Goal: Ask a question: Seek information or help from site administrators or community

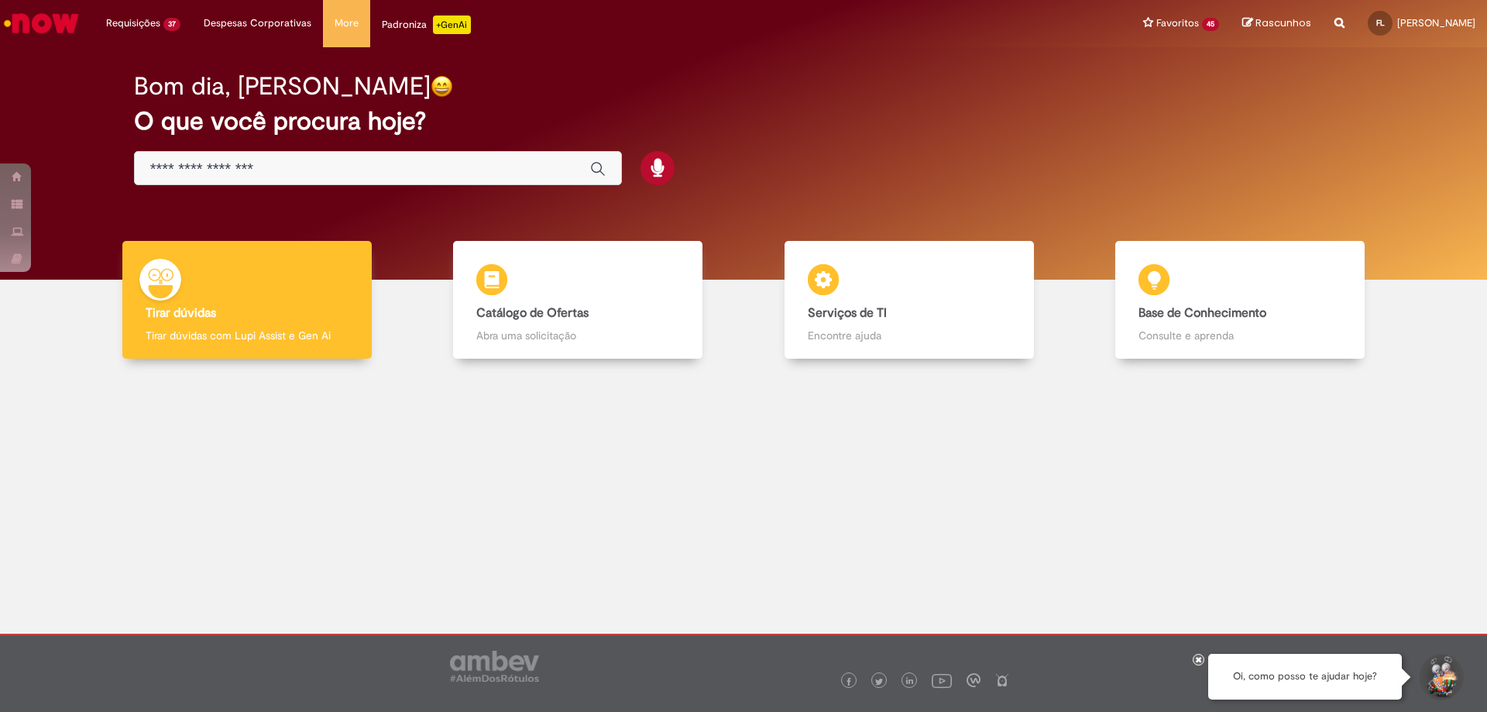
click at [1450, 685] on button "Iniciar Conversa de Suporte" at bounding box center [1440, 677] width 46 height 46
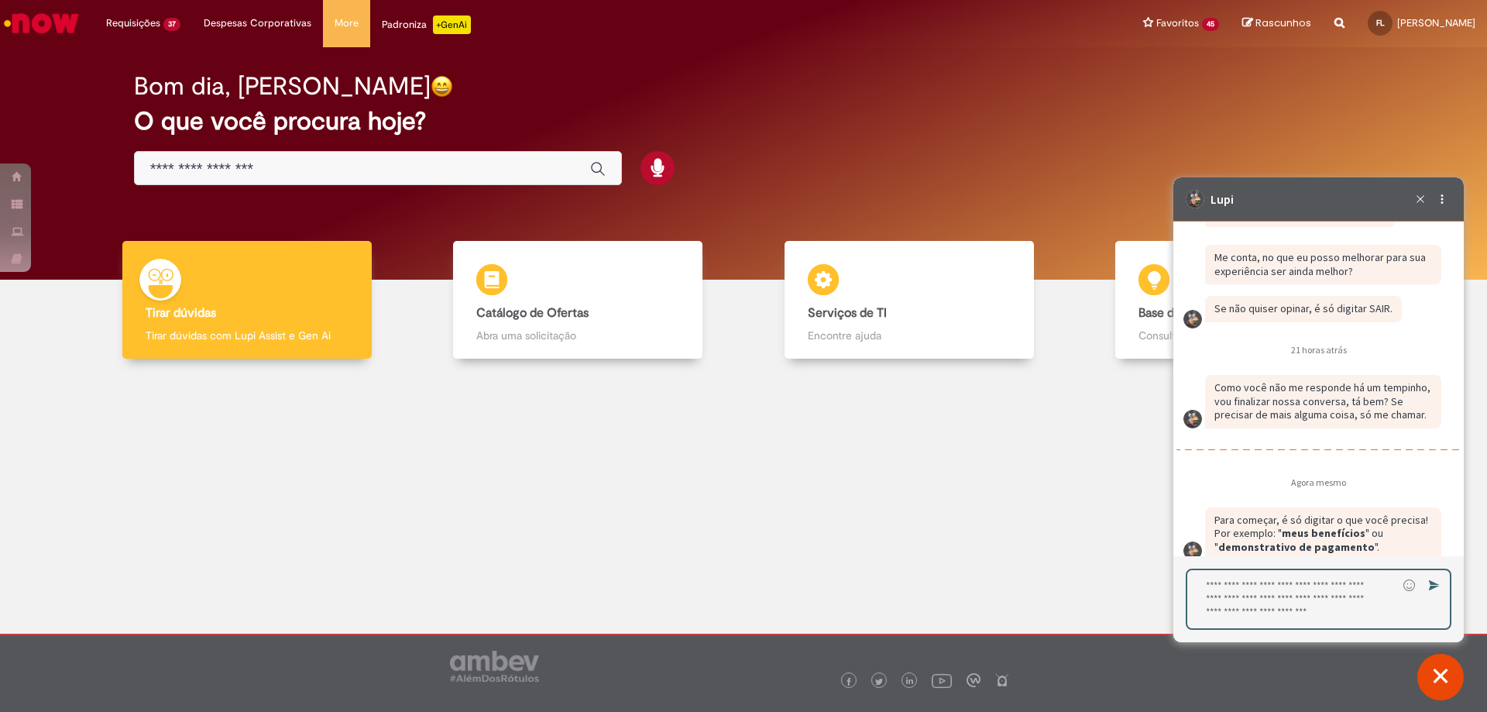
scroll to position [2411, 0]
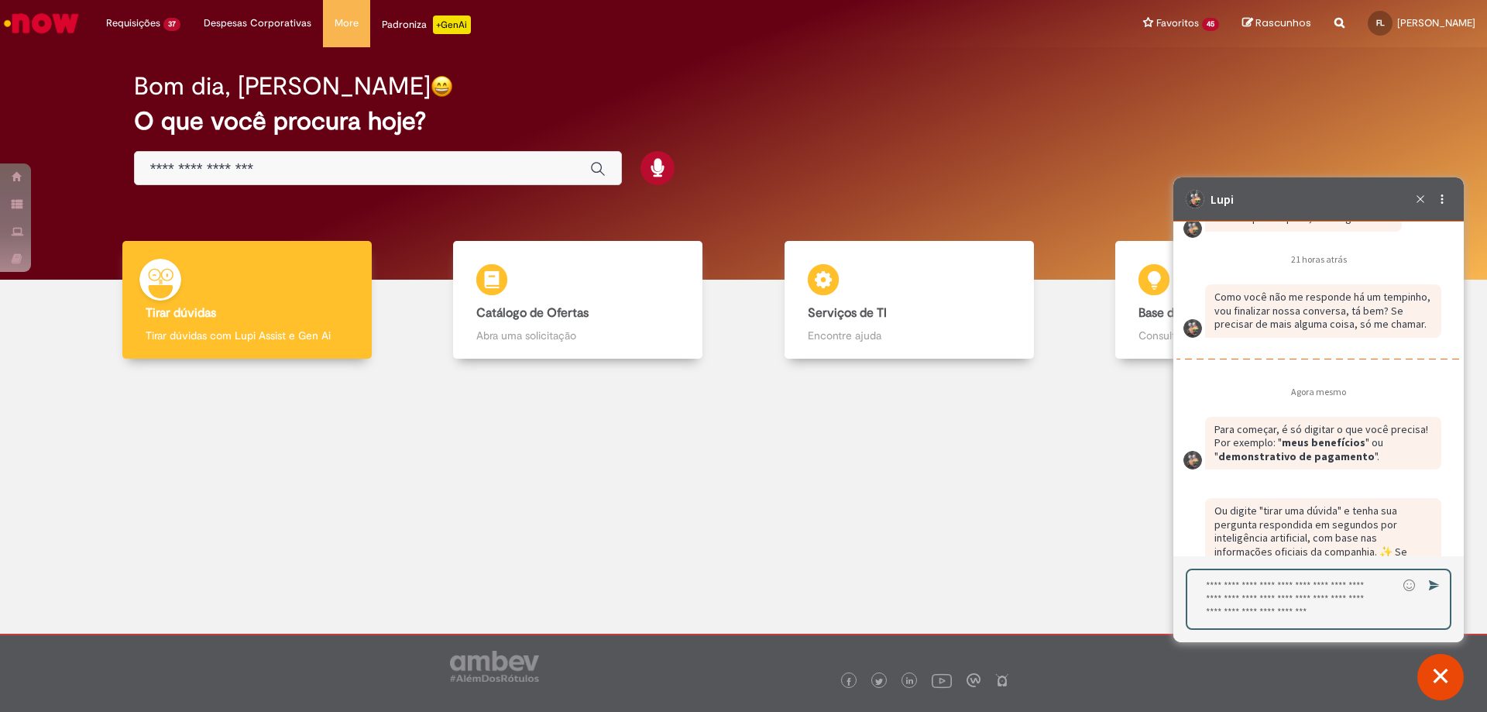
click at [1291, 599] on textarea "Digite sua resposta aqui e pressione Enter para enviar" at bounding box center [1292, 599] width 210 height 58
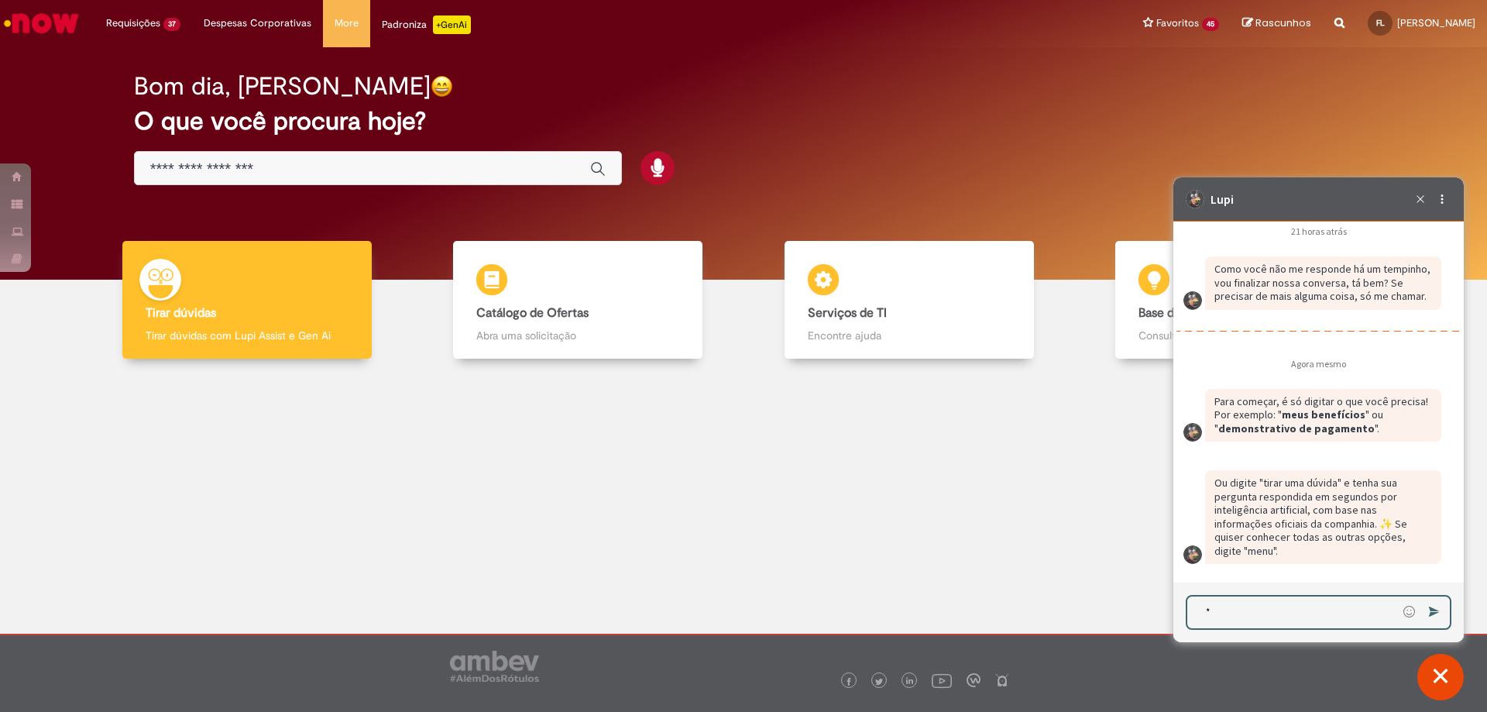
scroll to position [2445, 0]
type textarea "*********"
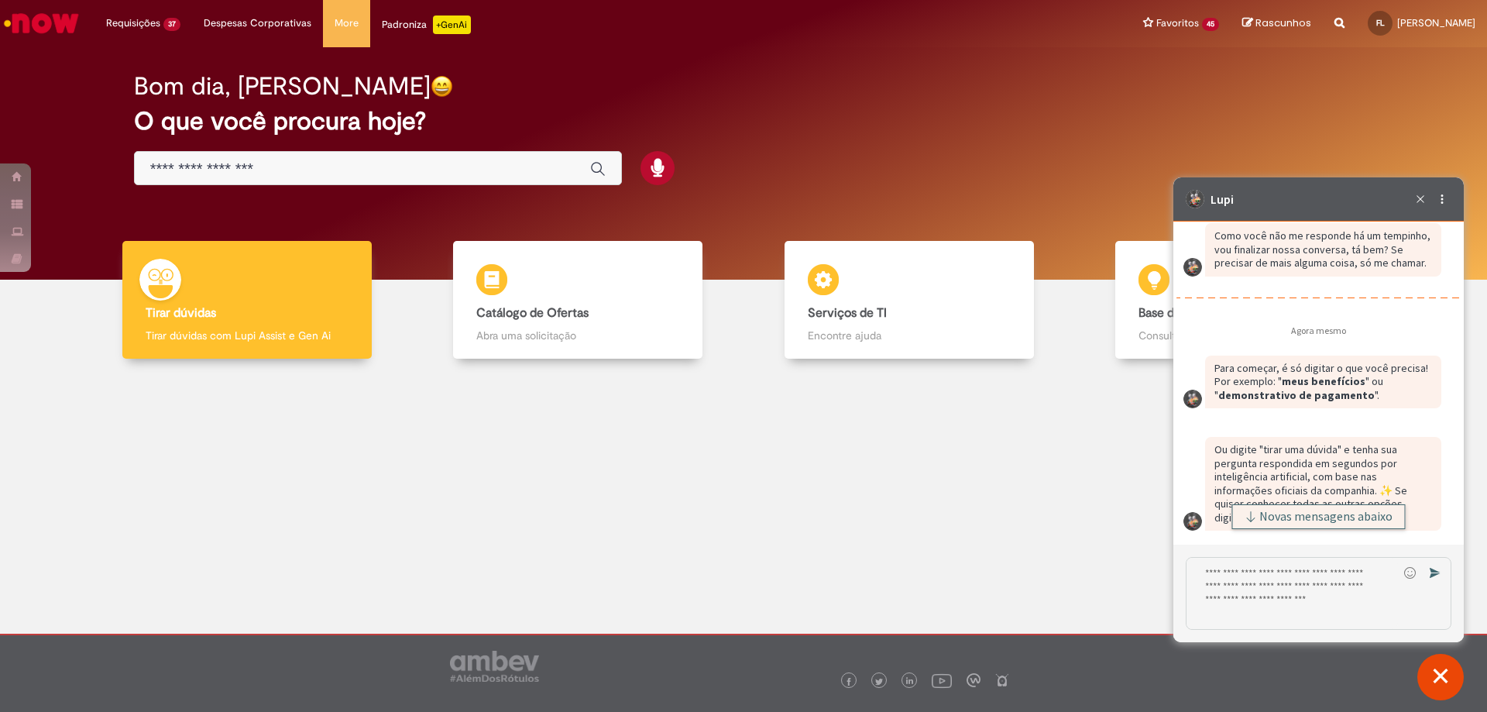
click at [1357, 527] on button "Novas mensagens abaixo" at bounding box center [1318, 516] width 173 height 25
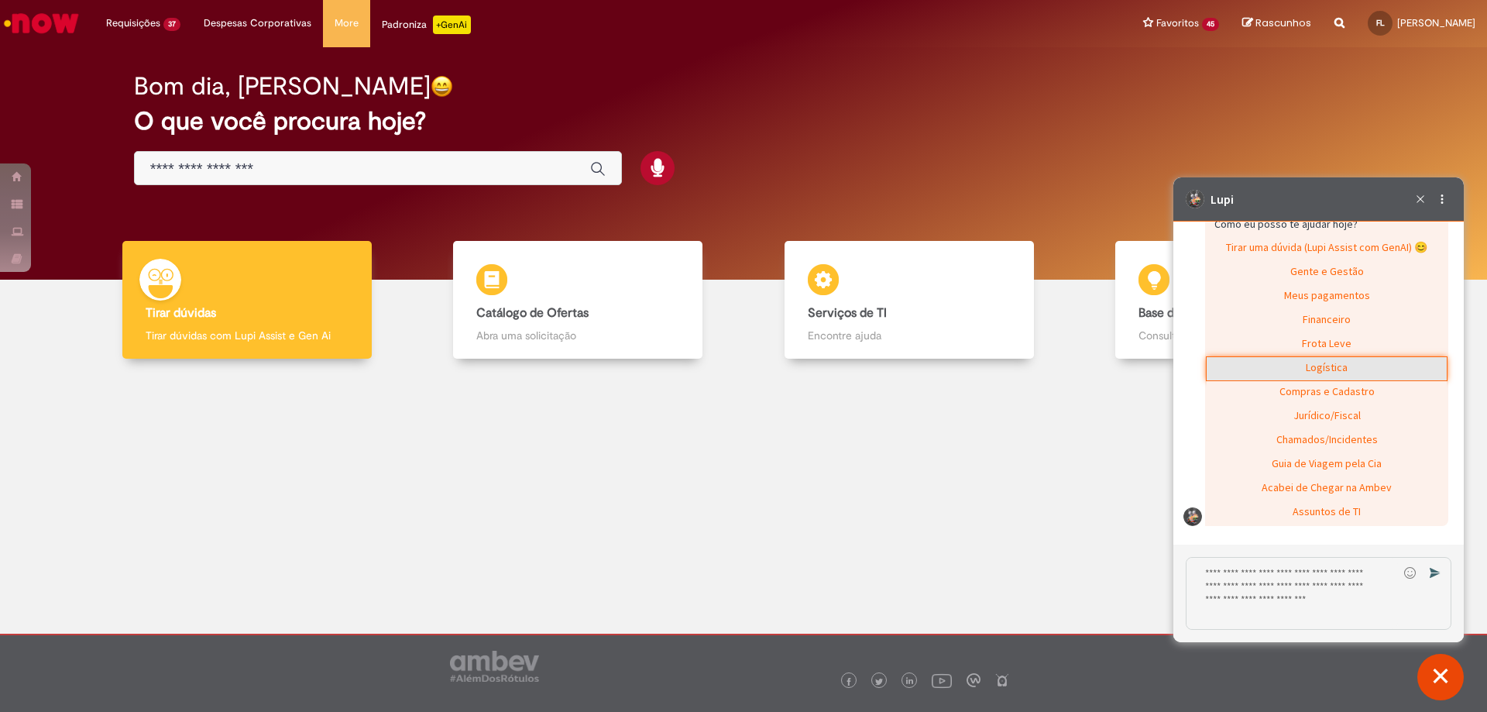
click at [1320, 367] on div "Logística" at bounding box center [1326, 368] width 240 height 23
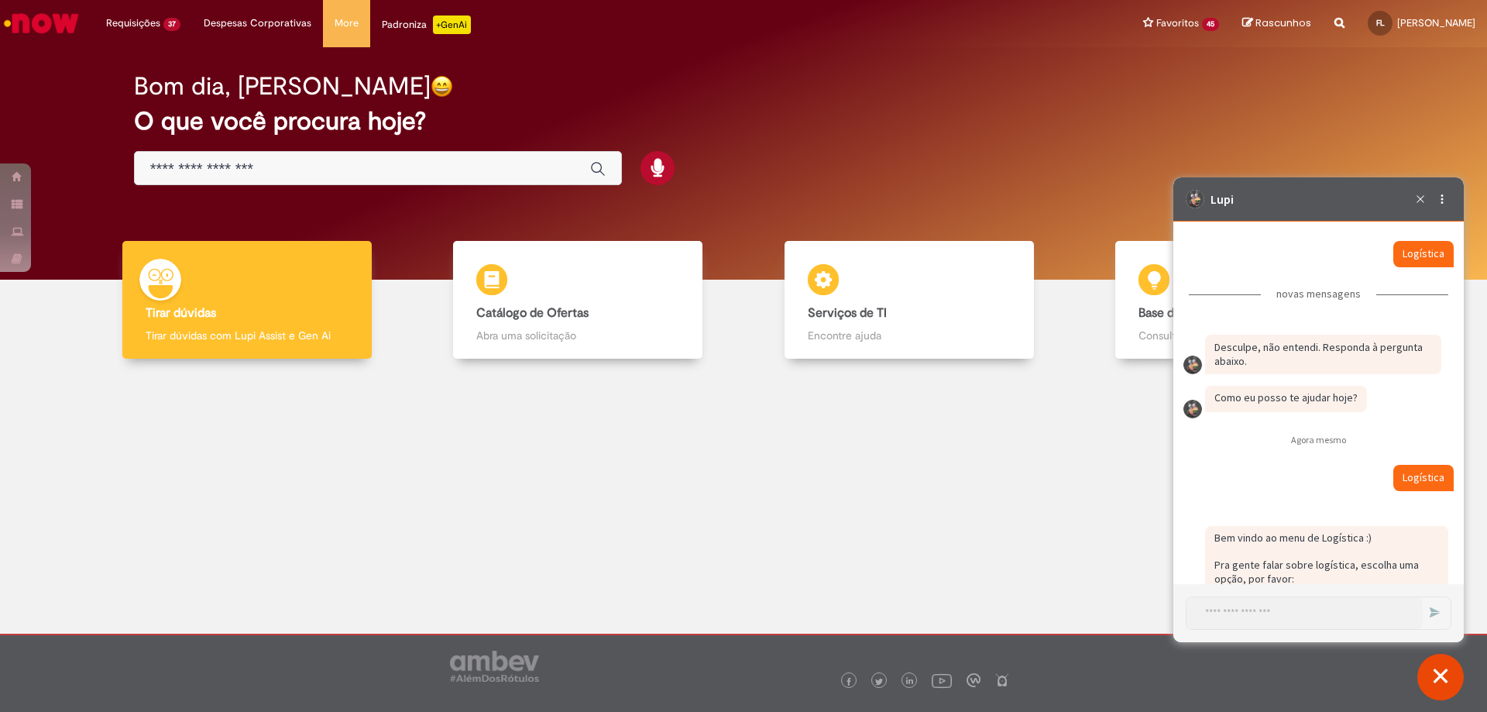
scroll to position [2967, 0]
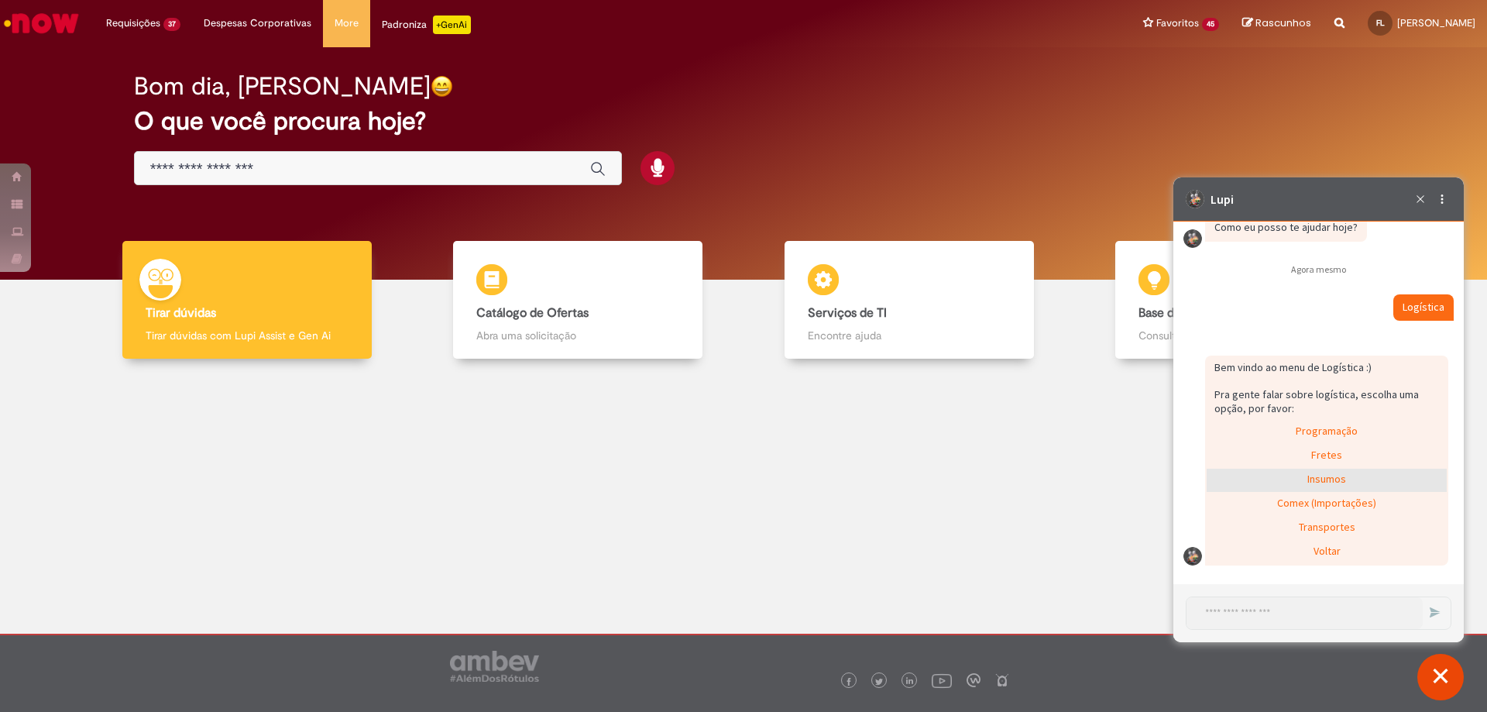
click at [1322, 483] on div "Insumos" at bounding box center [1326, 479] width 240 height 23
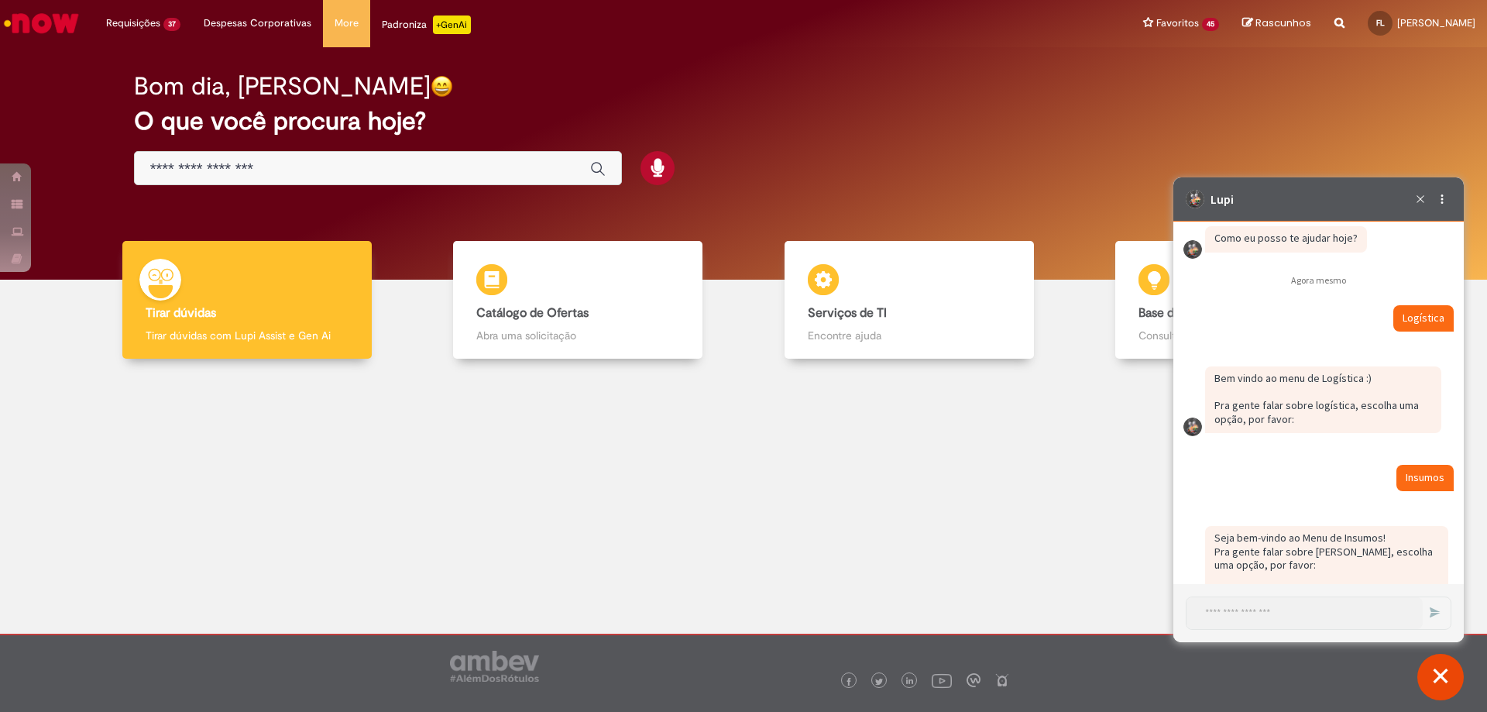
scroll to position [3065, 0]
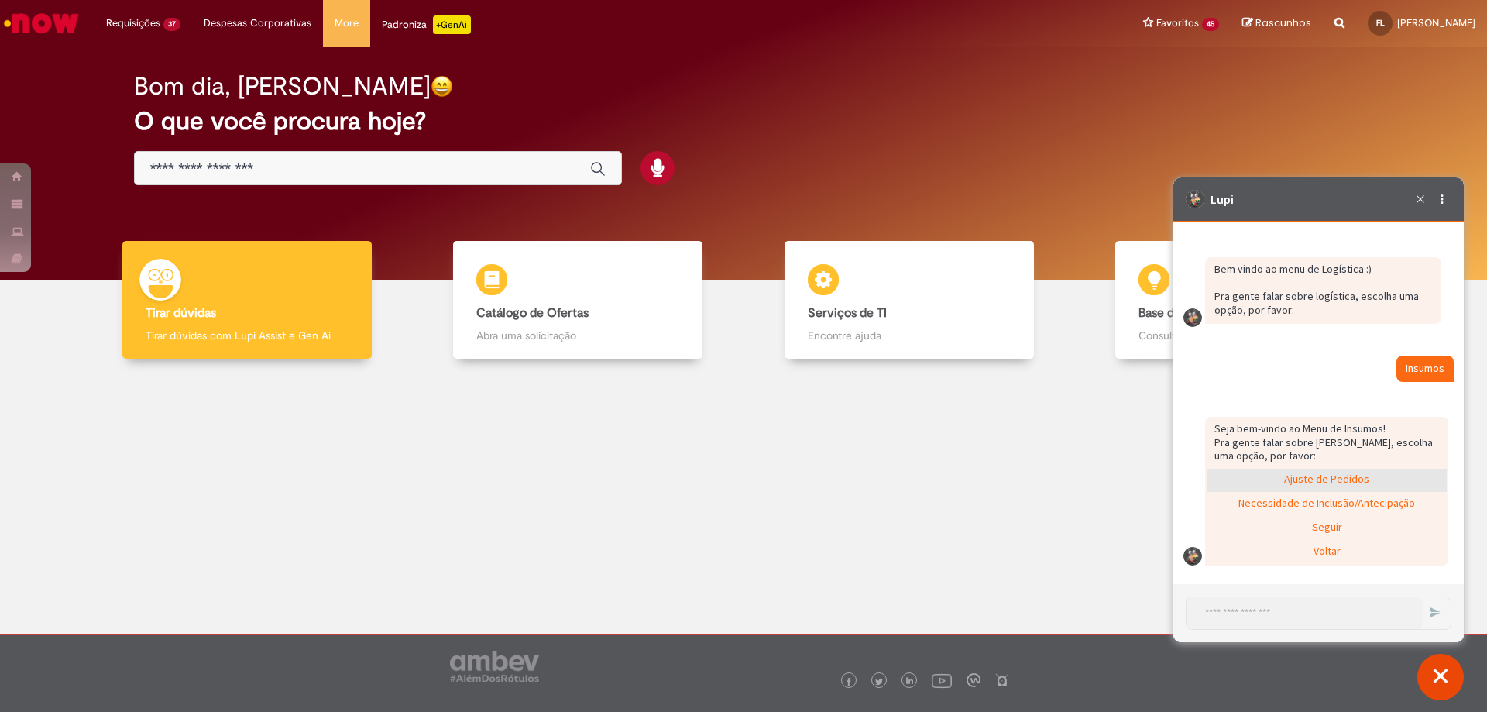
click at [1350, 475] on div "Ajuste de Pedidos" at bounding box center [1326, 479] width 240 height 23
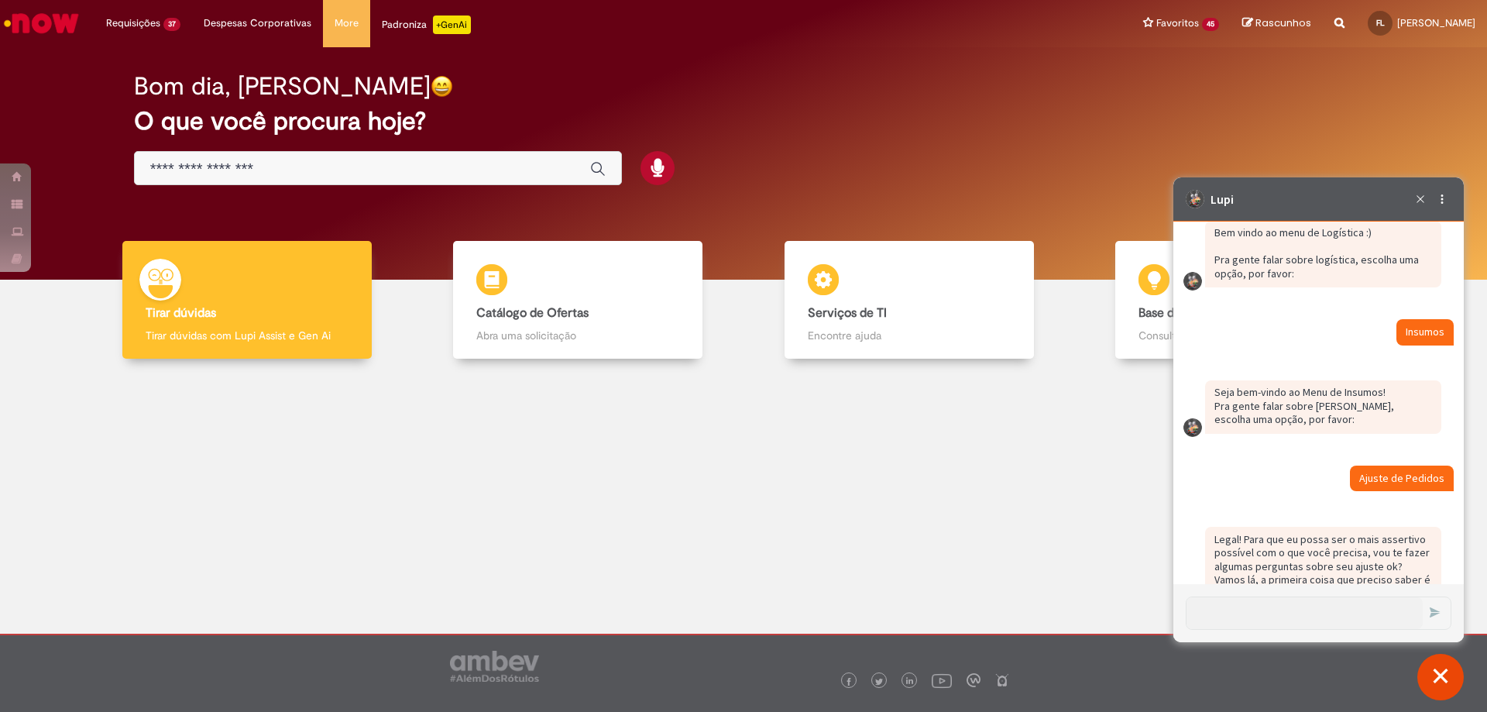
scroll to position [3156, 0]
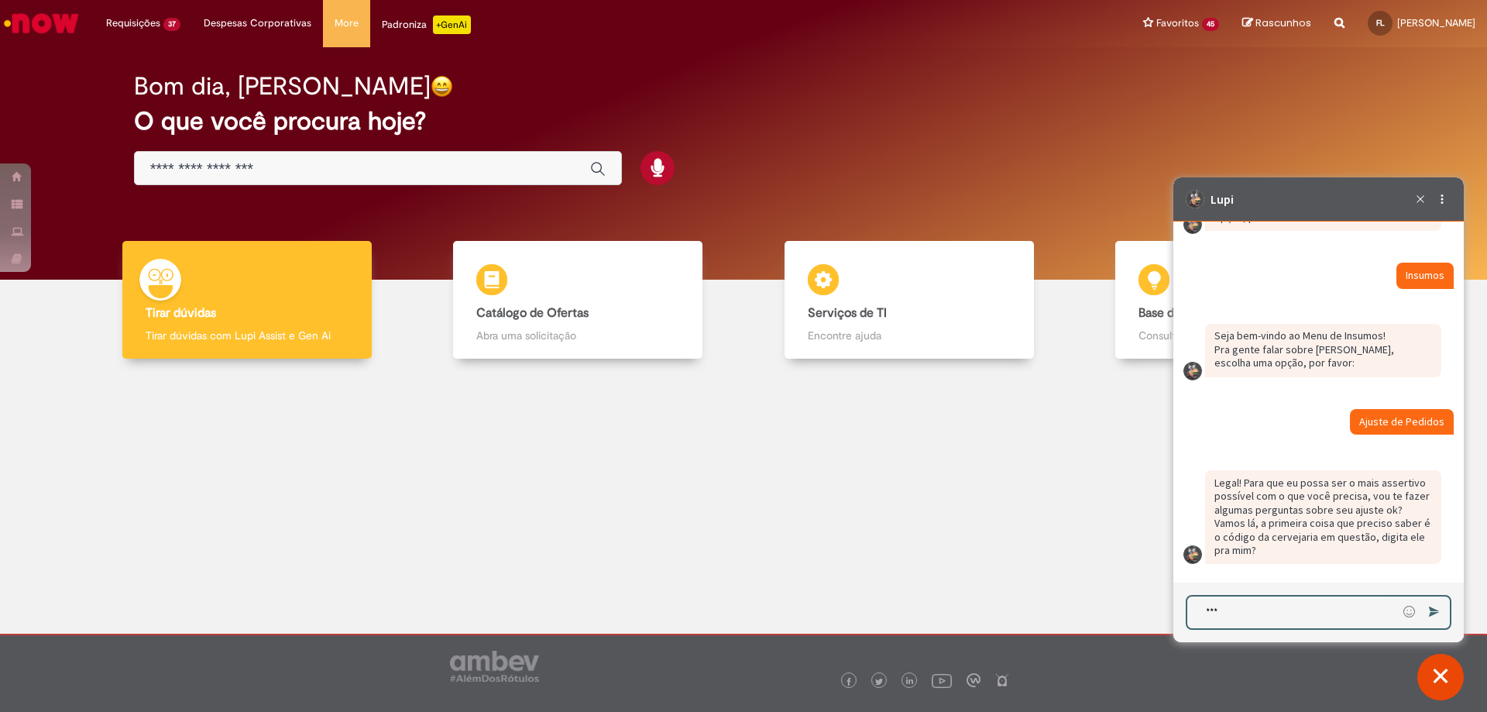
type textarea "****"
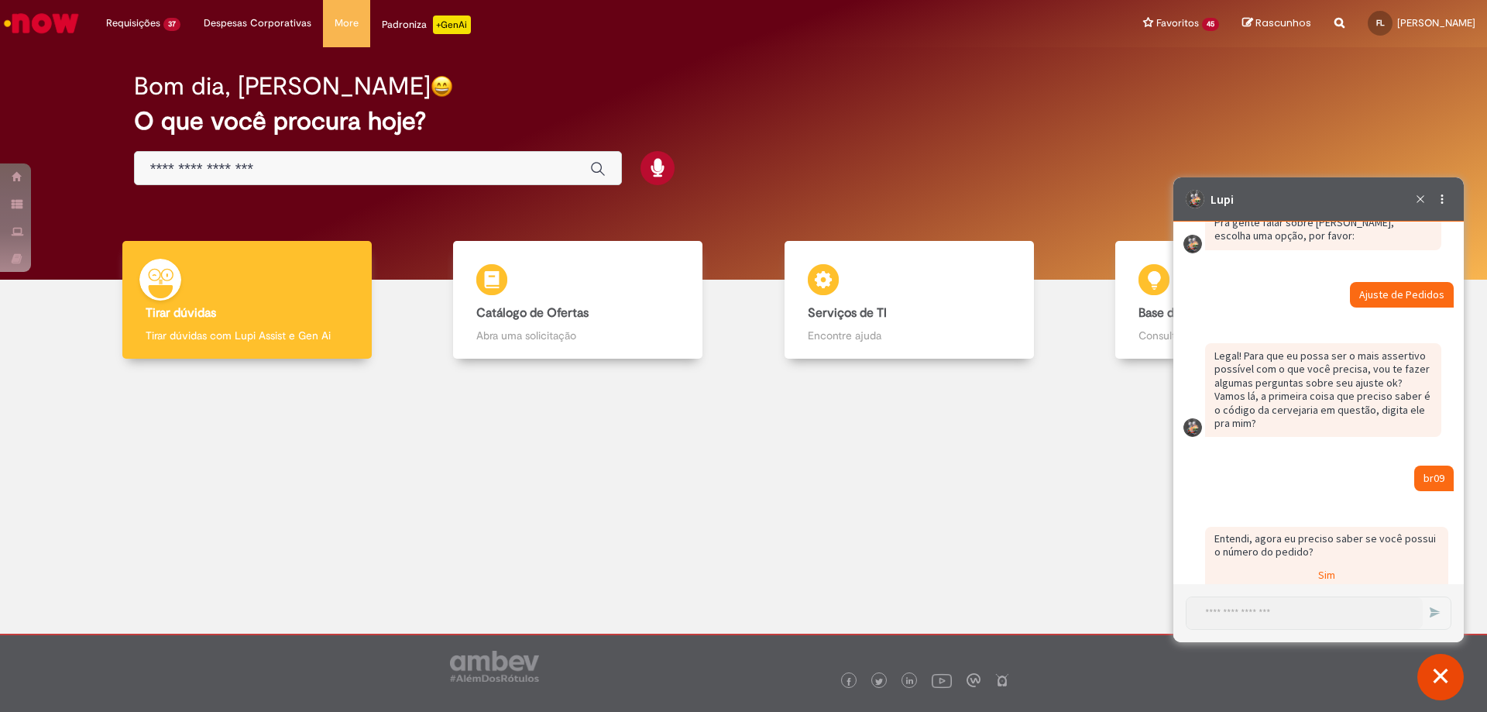
scroll to position [3333, 0]
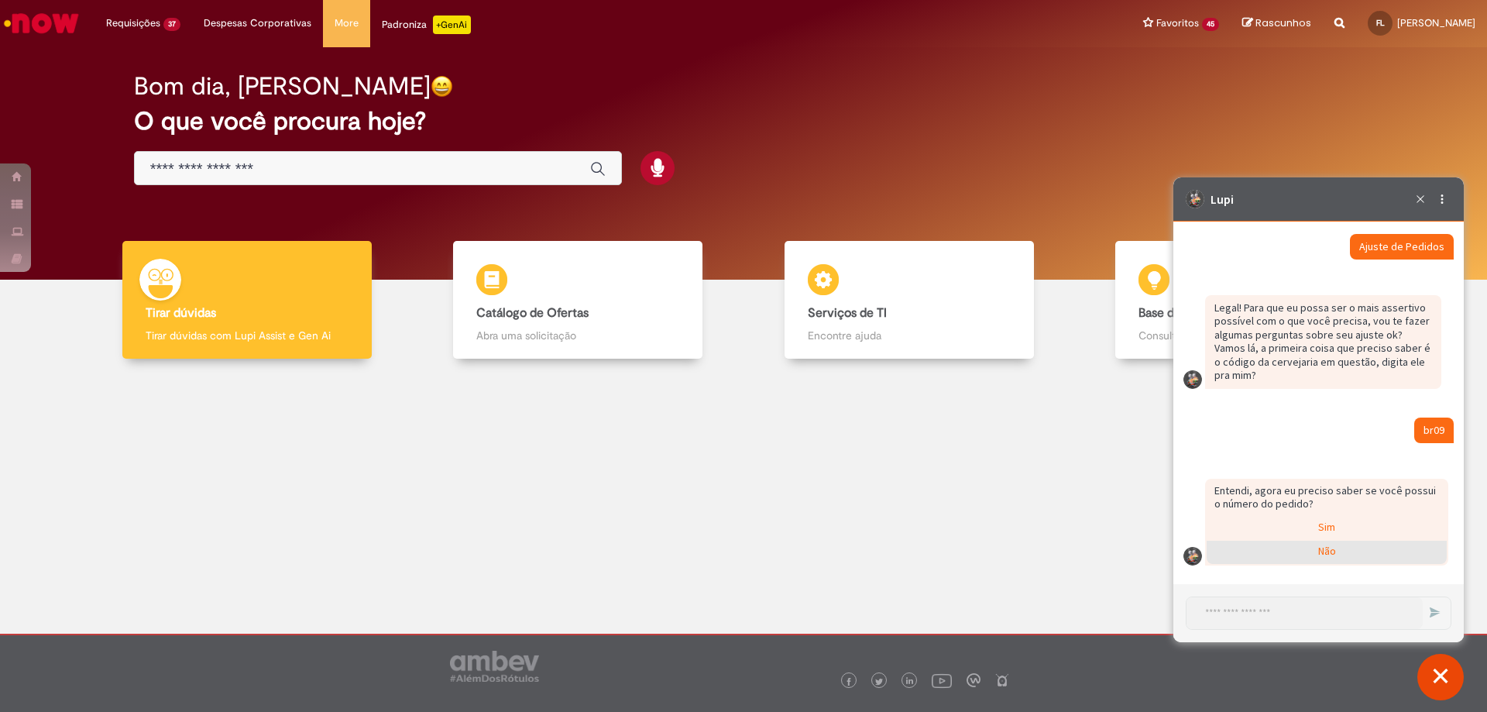
click at [1334, 560] on div "Não" at bounding box center [1326, 551] width 240 height 23
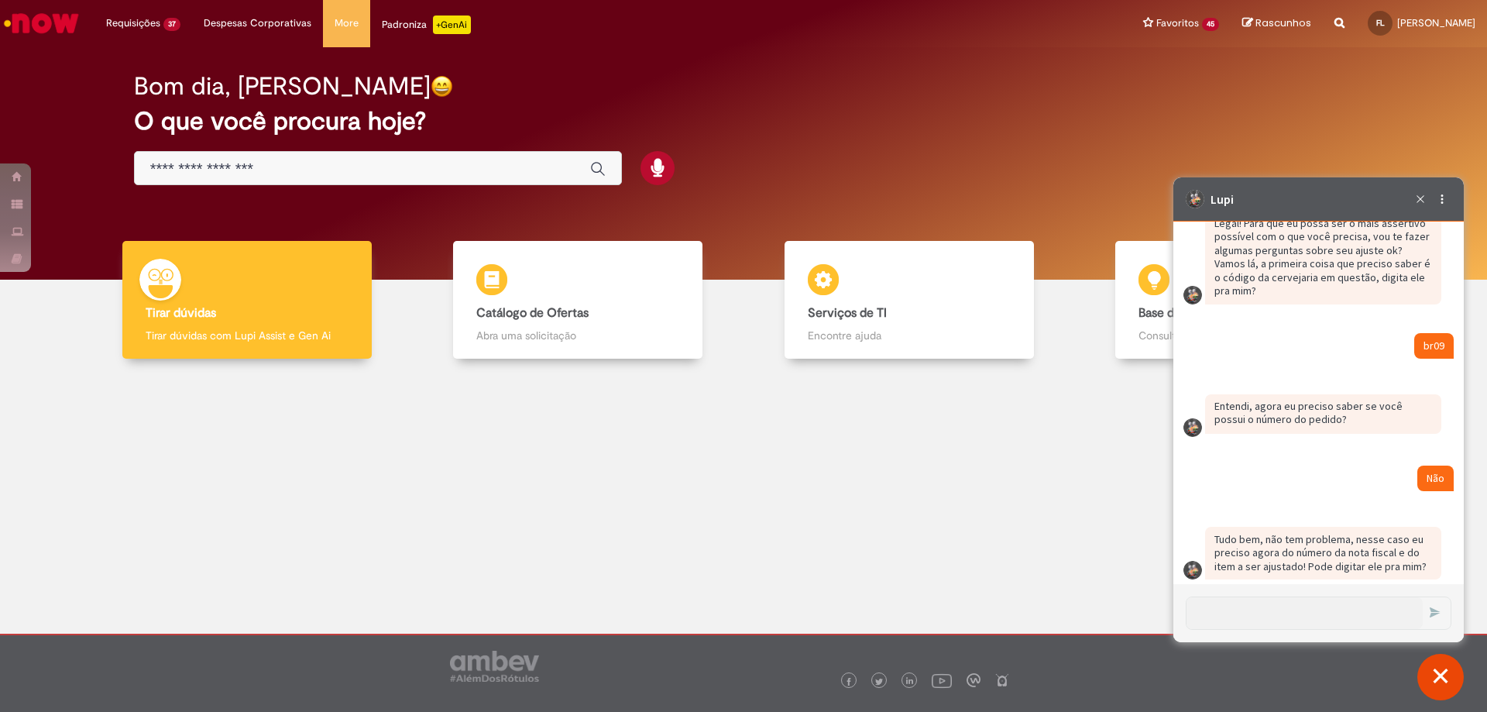
scroll to position [3432, 0]
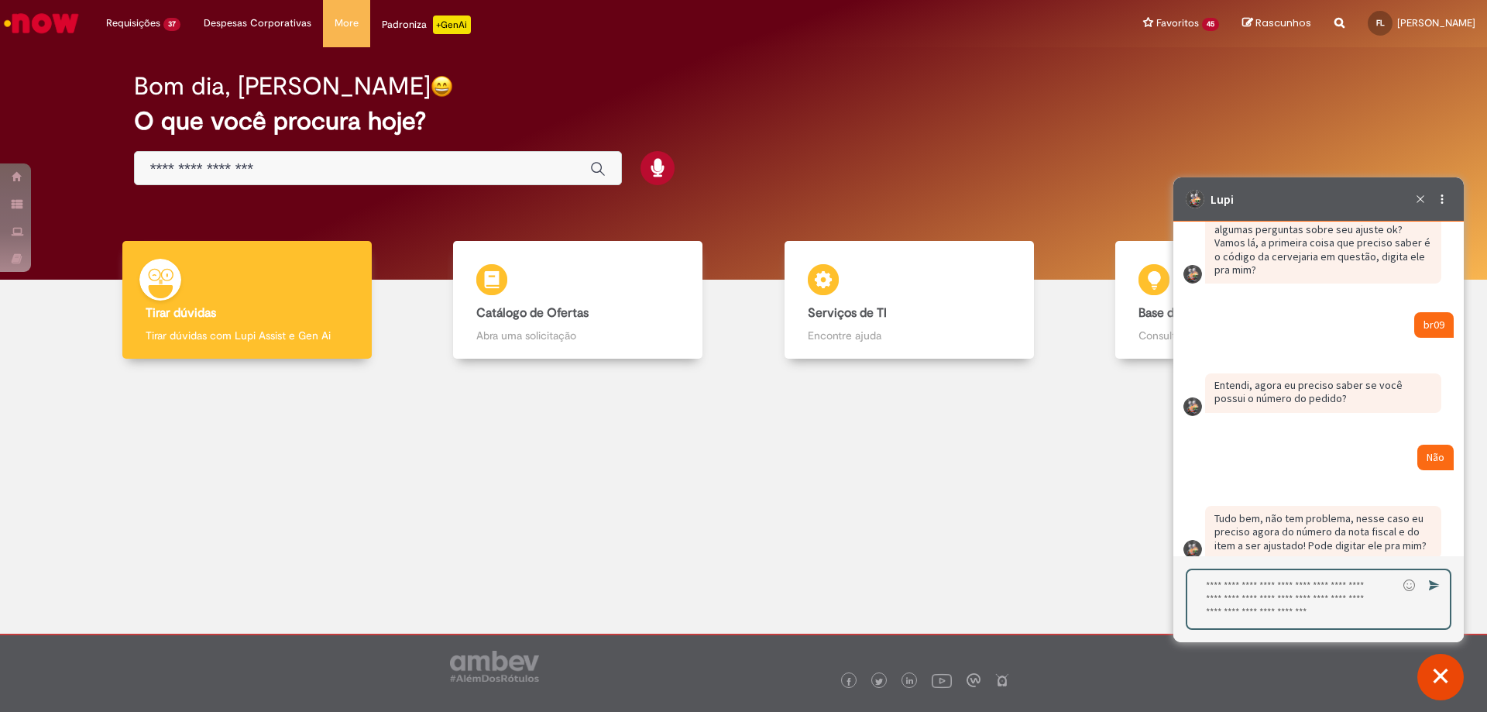
click at [1257, 623] on textarea "Digite sua resposta aqui e pressione Enter para enviar" at bounding box center [1292, 599] width 210 height 58
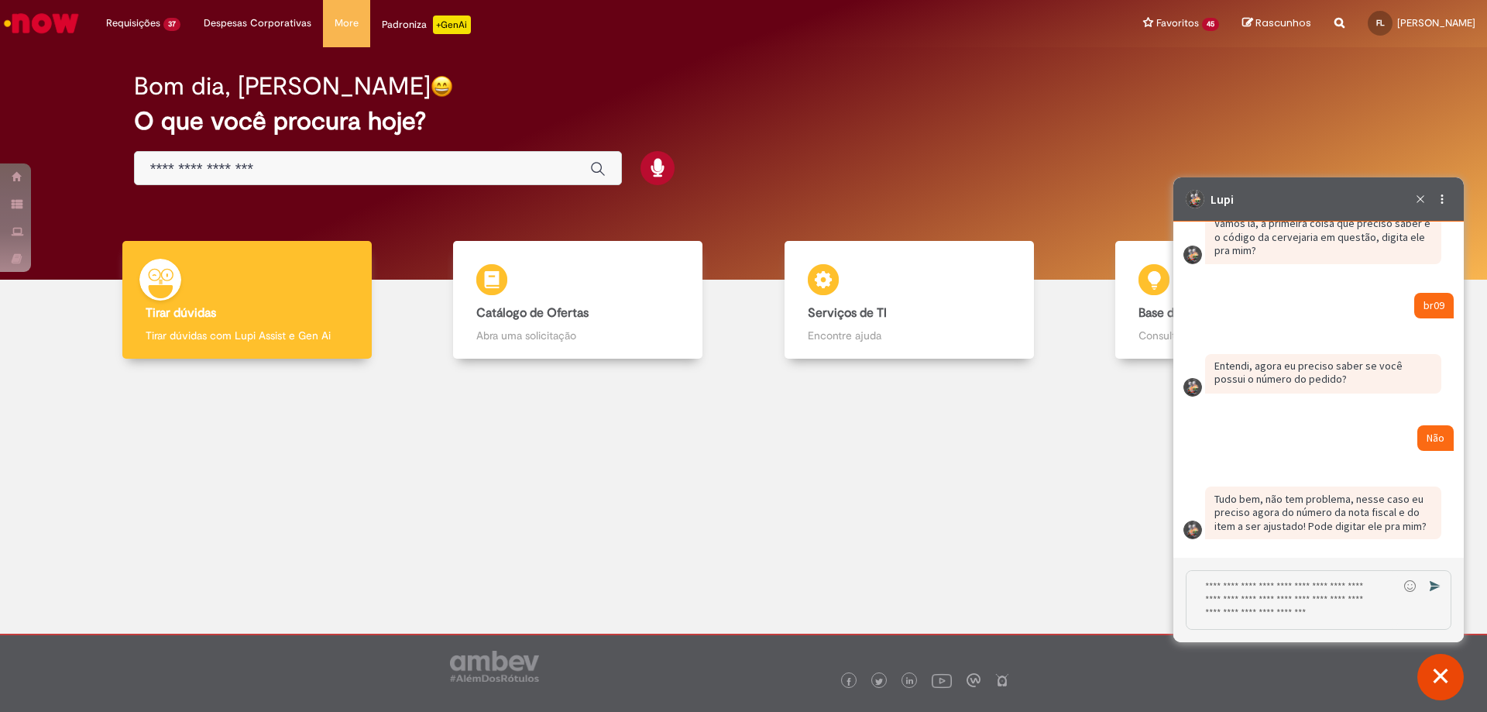
scroll to position [3426, 0]
paste textarea "******* *******"
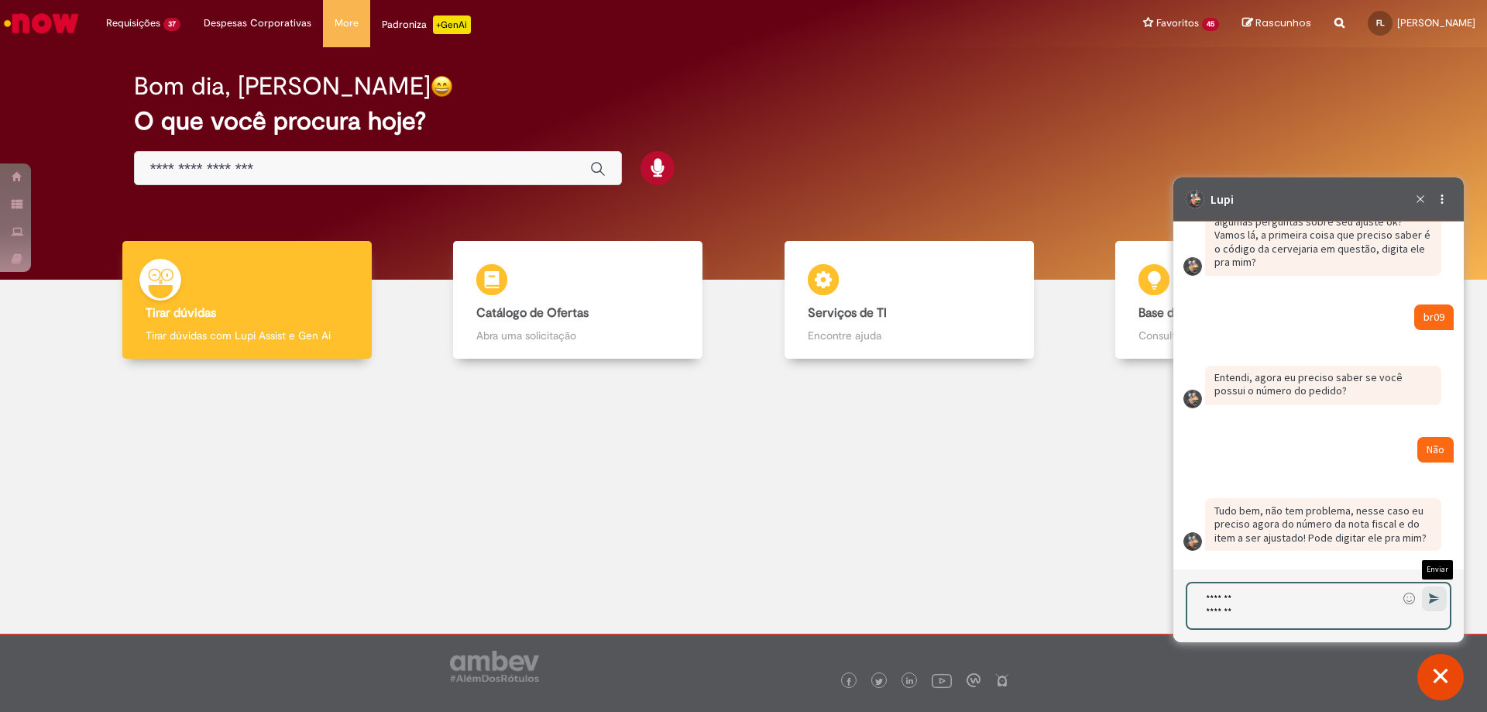
type textarea "******* *******"
click at [1432, 591] on button "Enviar Mensagem" at bounding box center [1434, 599] width 25 height 25
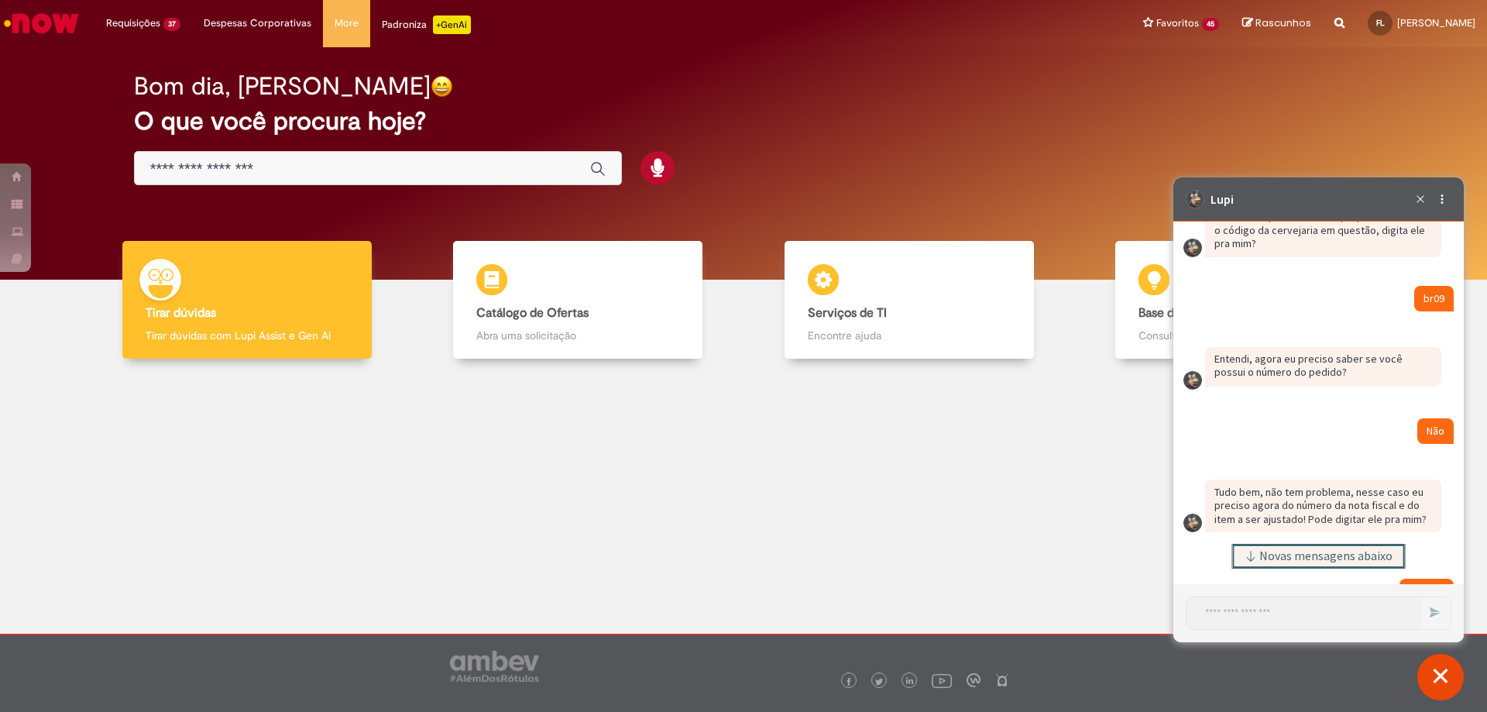
click at [1345, 558] on span "Novas mensagens abaixo" at bounding box center [1325, 556] width 133 height 11
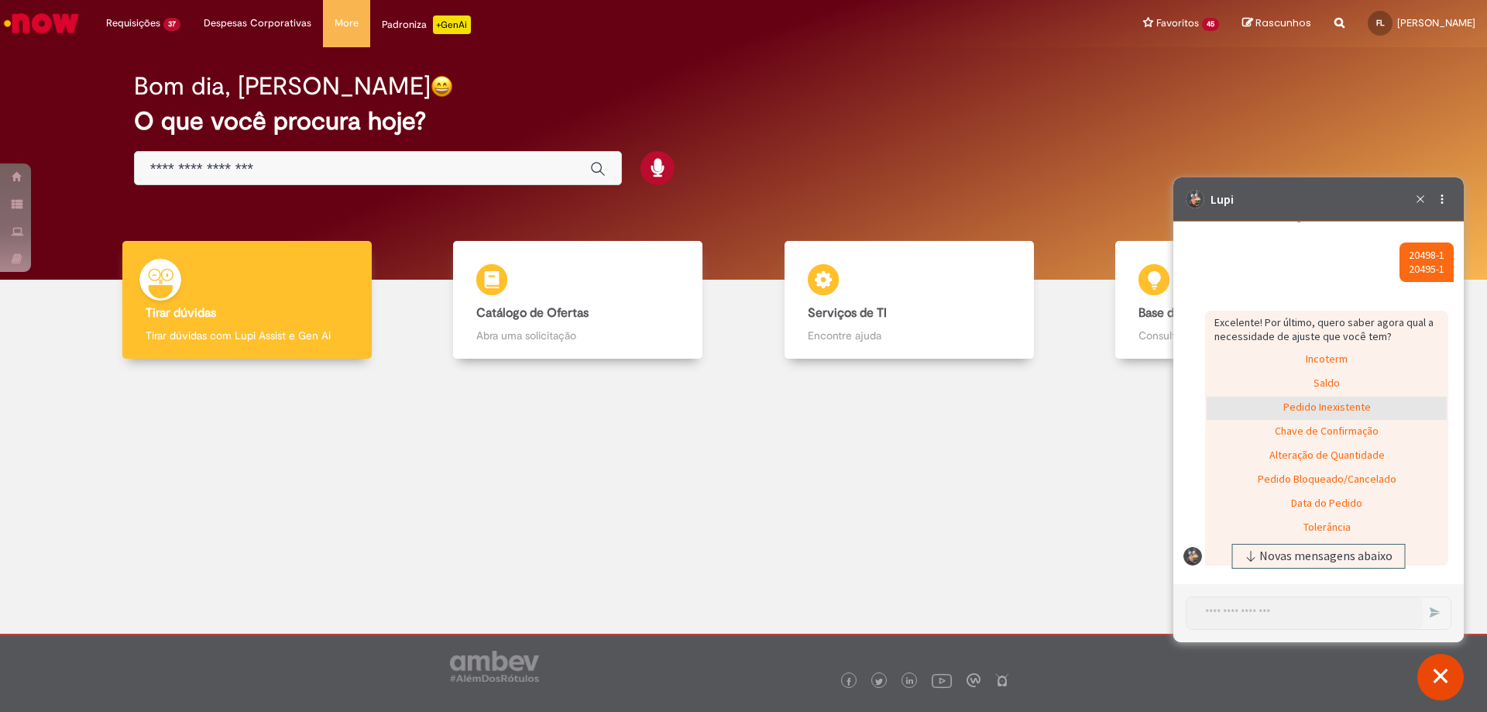
click at [1378, 406] on div "Pedido Inexistente" at bounding box center [1326, 407] width 240 height 23
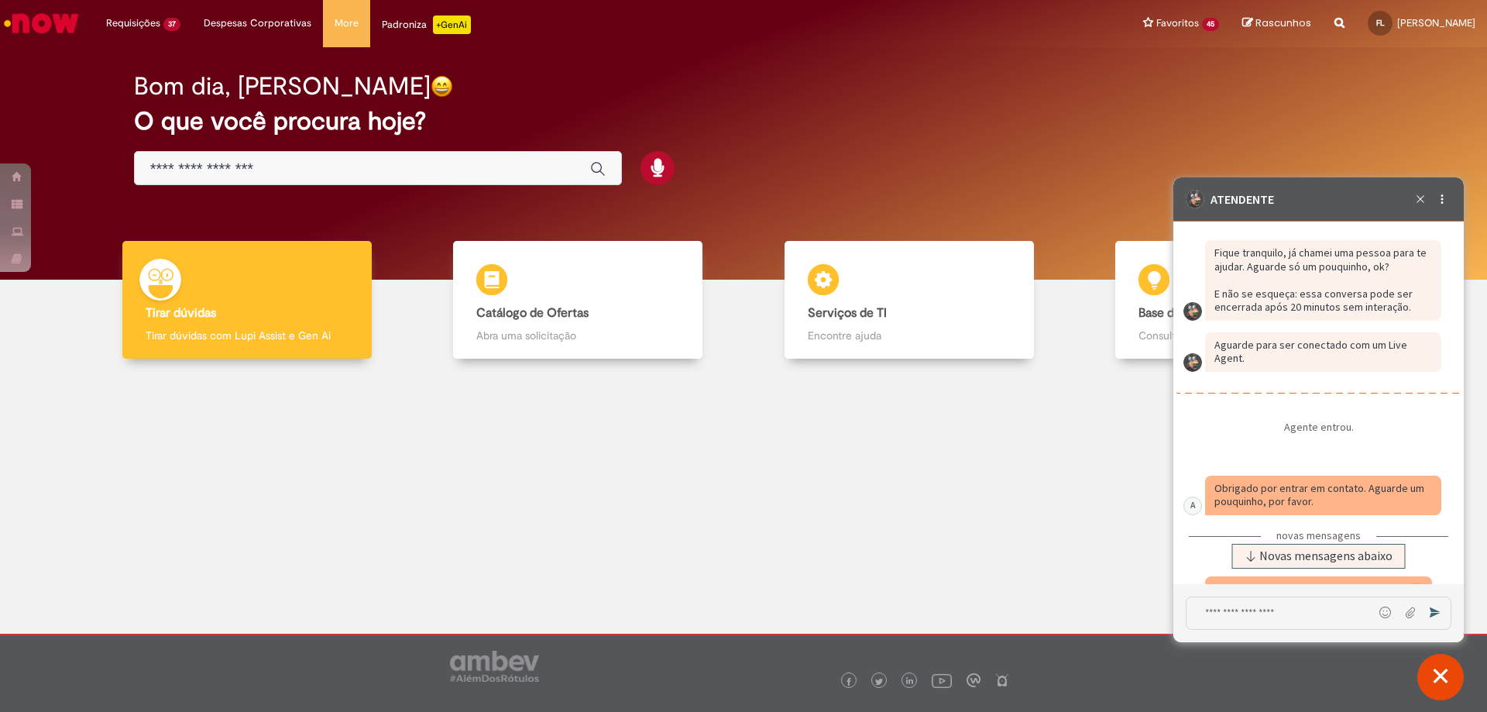
scroll to position [4014, 0]
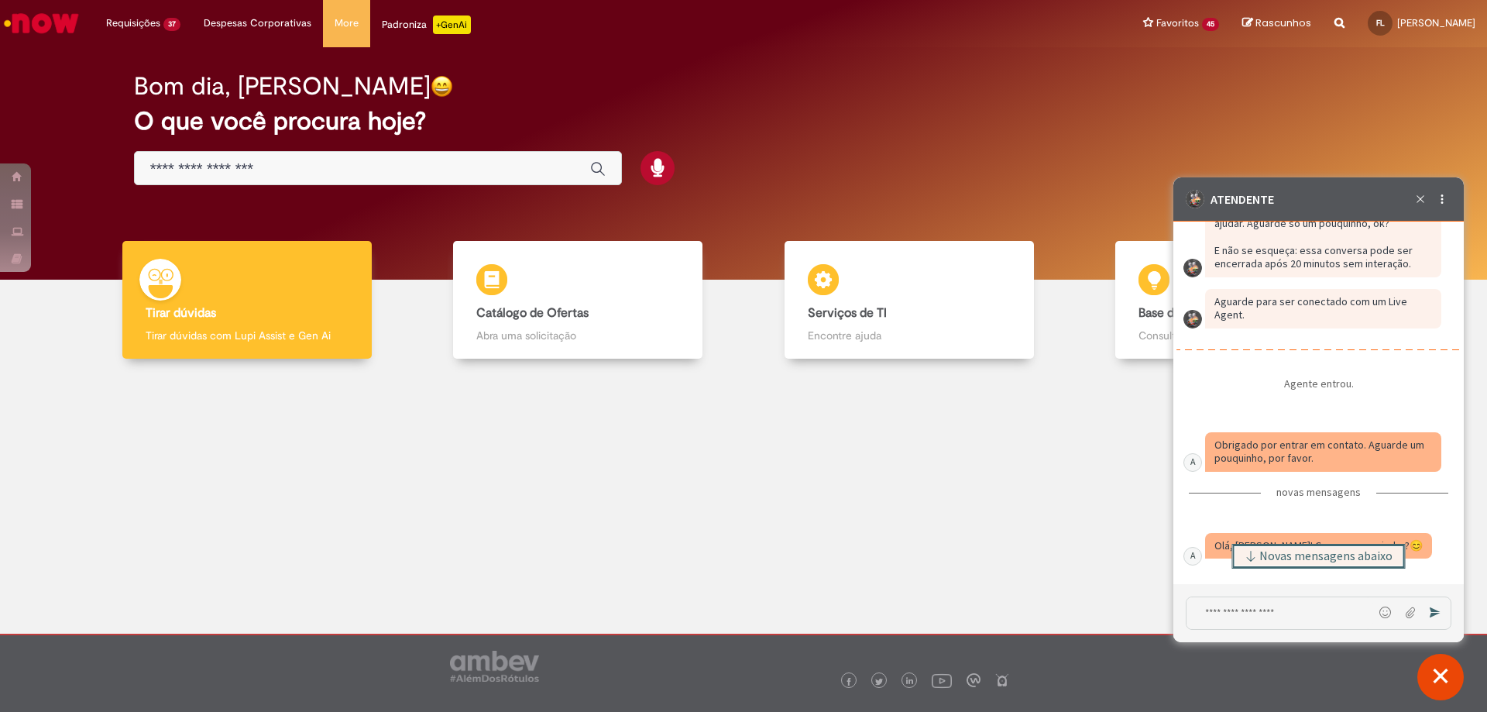
click at [1341, 551] on span "Novas mensagens abaixo" at bounding box center [1325, 556] width 133 height 11
click at [1265, 618] on textarea "Digite sua mensagem e pressione Enter para enviar" at bounding box center [1279, 613] width 187 height 32
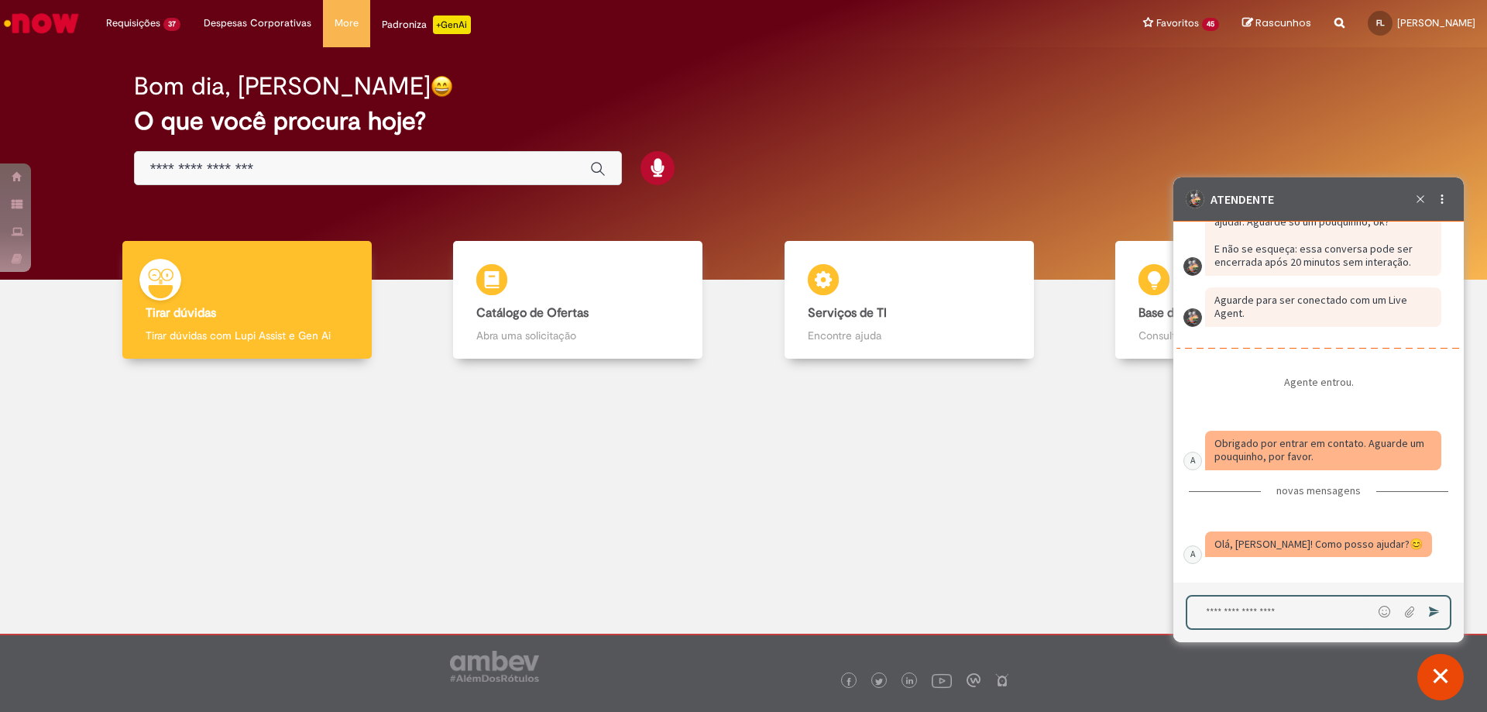
paste textarea "**********"
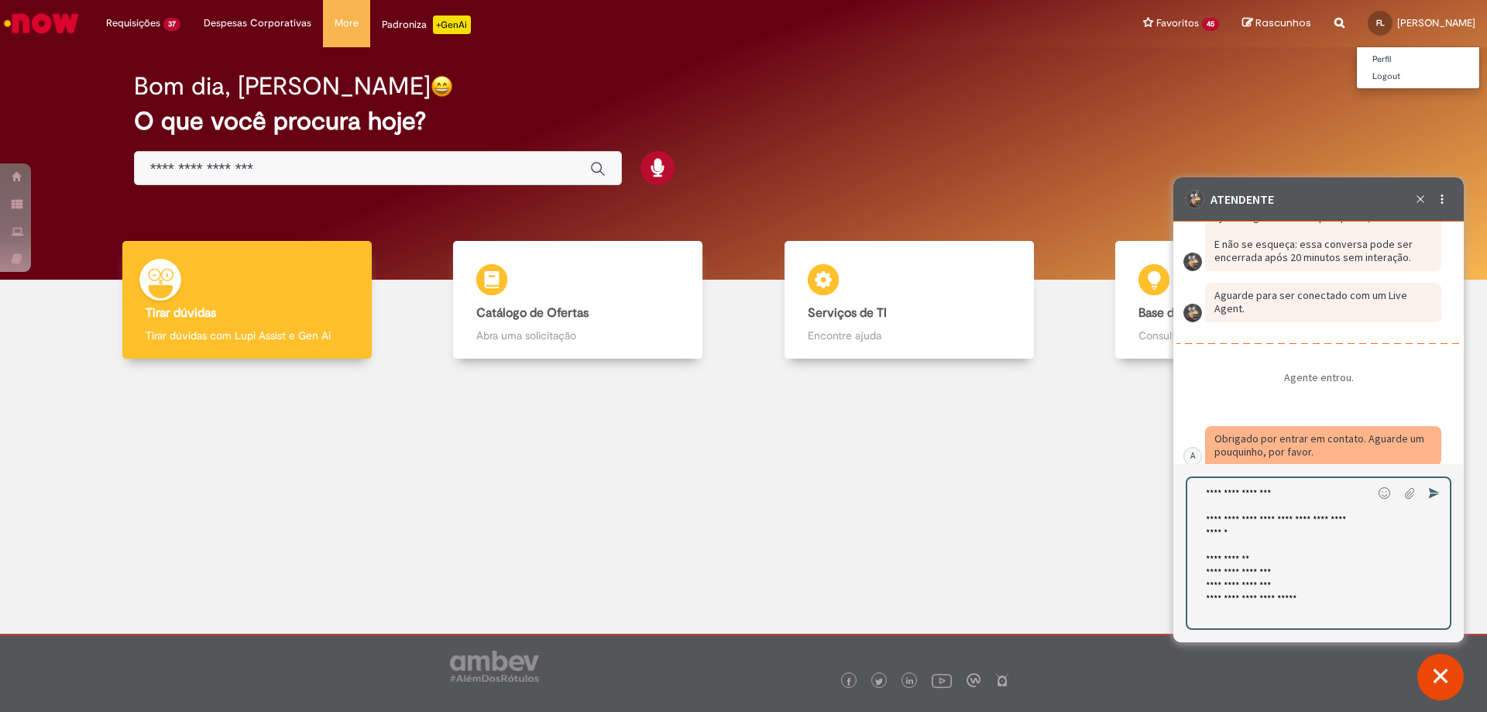
type textarea "**********"
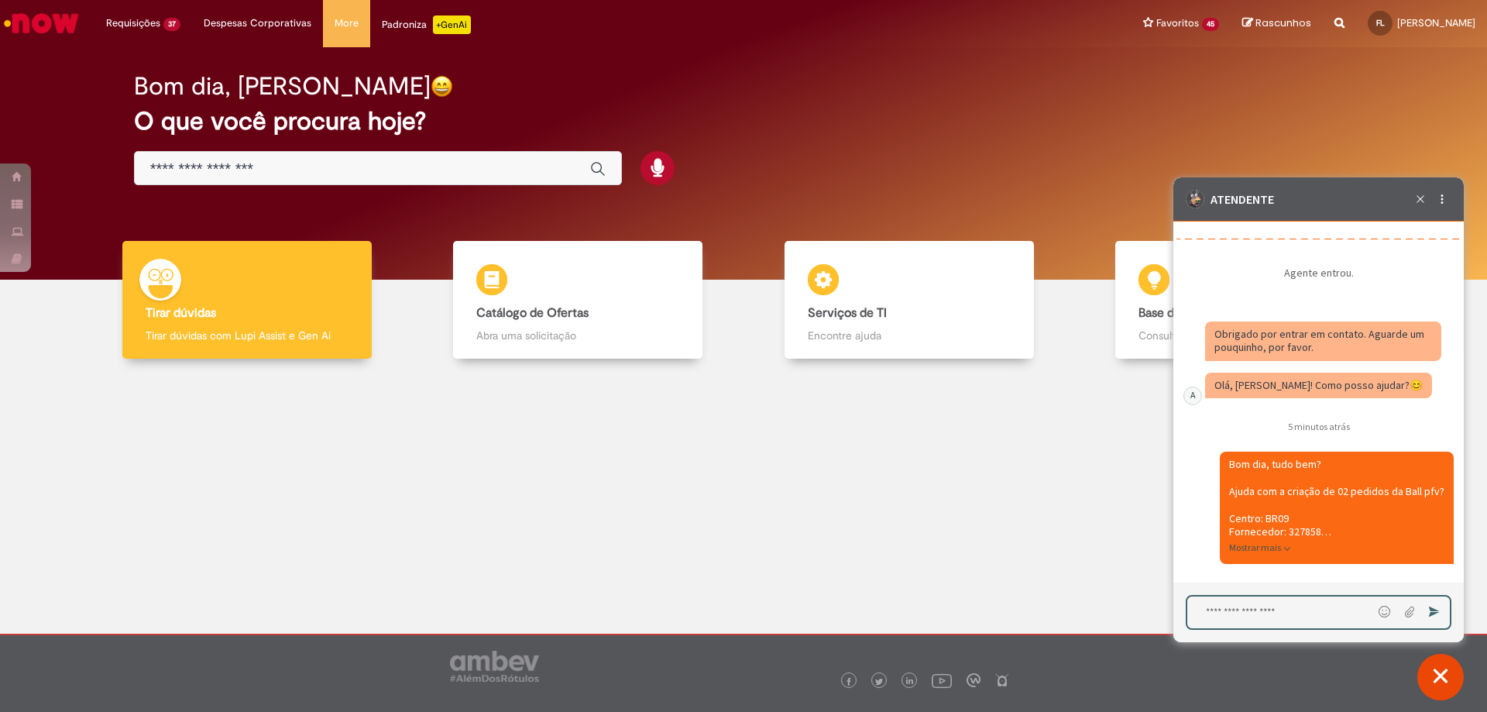
scroll to position [4123, 0]
click at [806, 522] on div at bounding box center [743, 491] width 1463 height 242
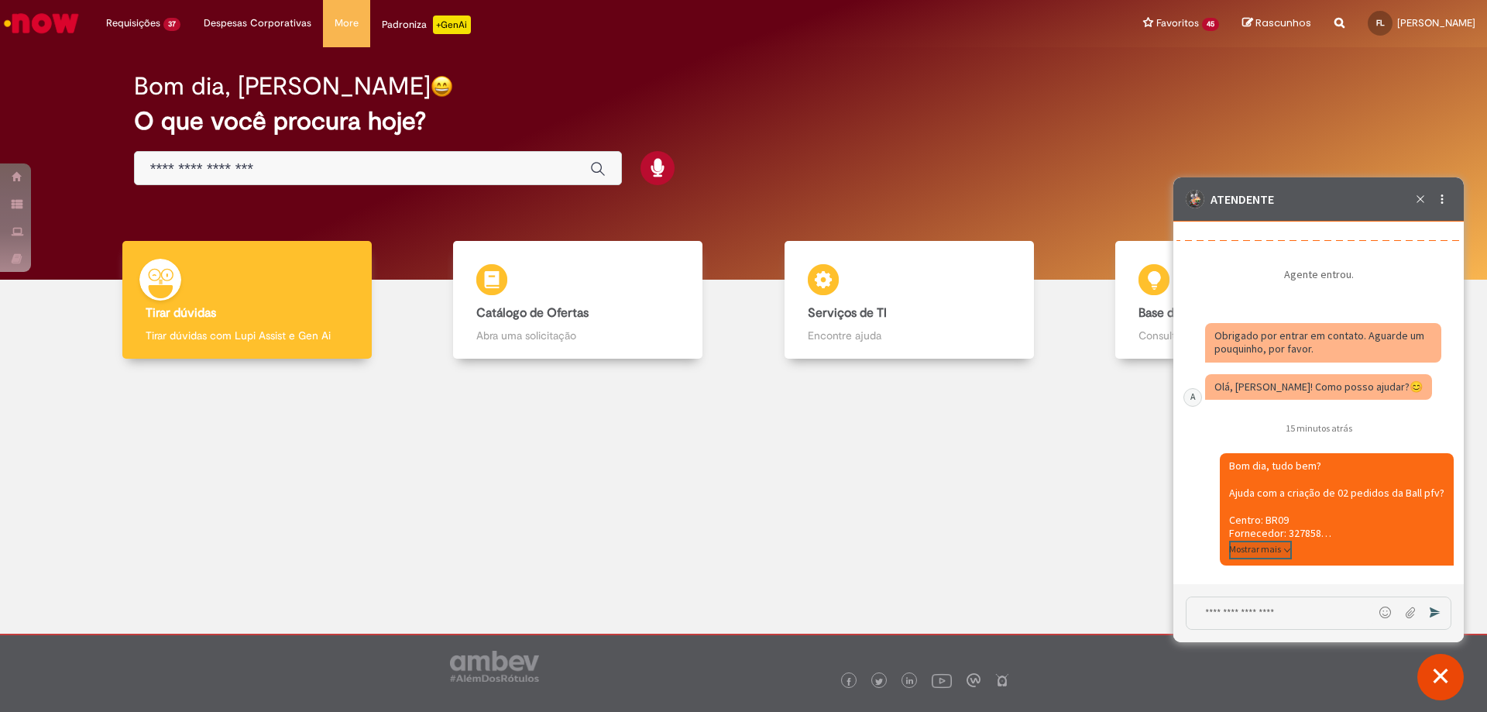
click at [1275, 551] on button "Mostrar mais" at bounding box center [1260, 549] width 63 height 19
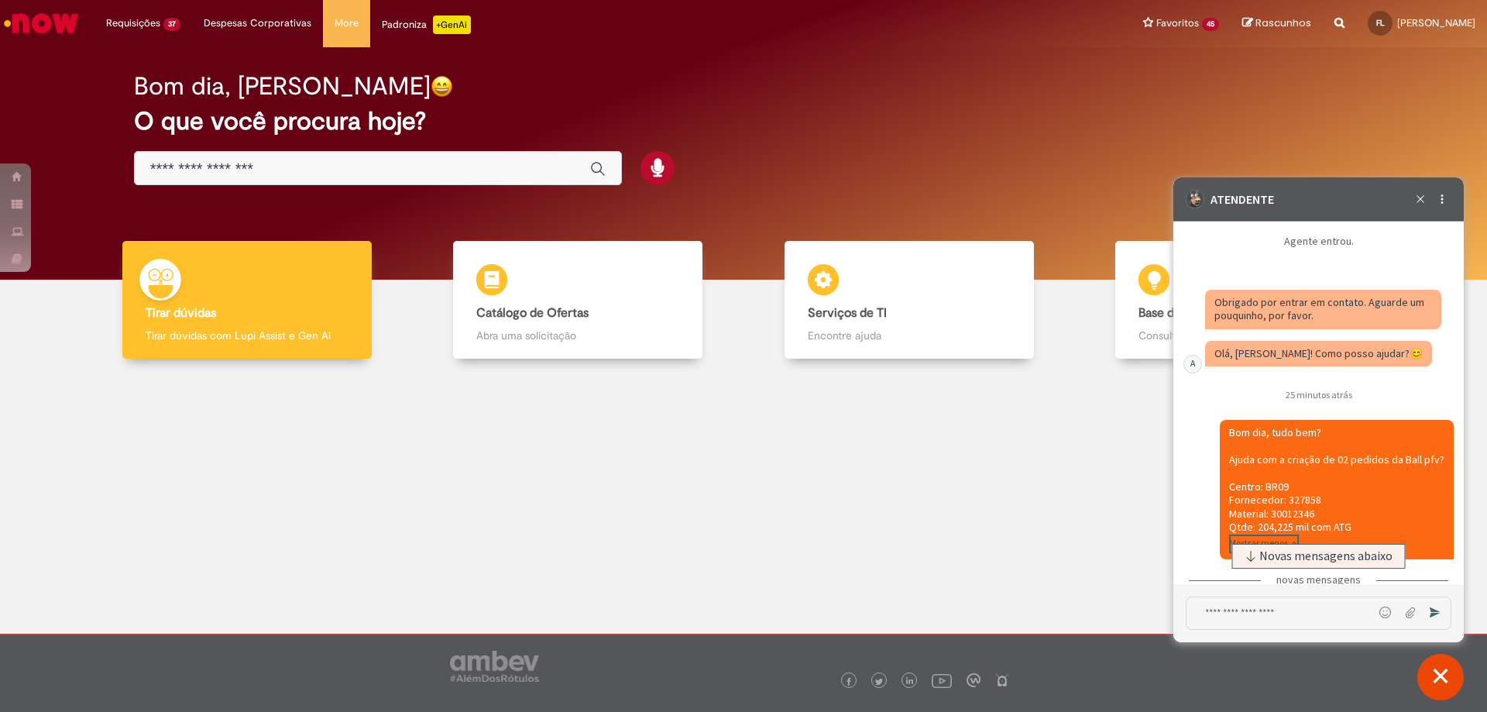
scroll to position [4320, 0]
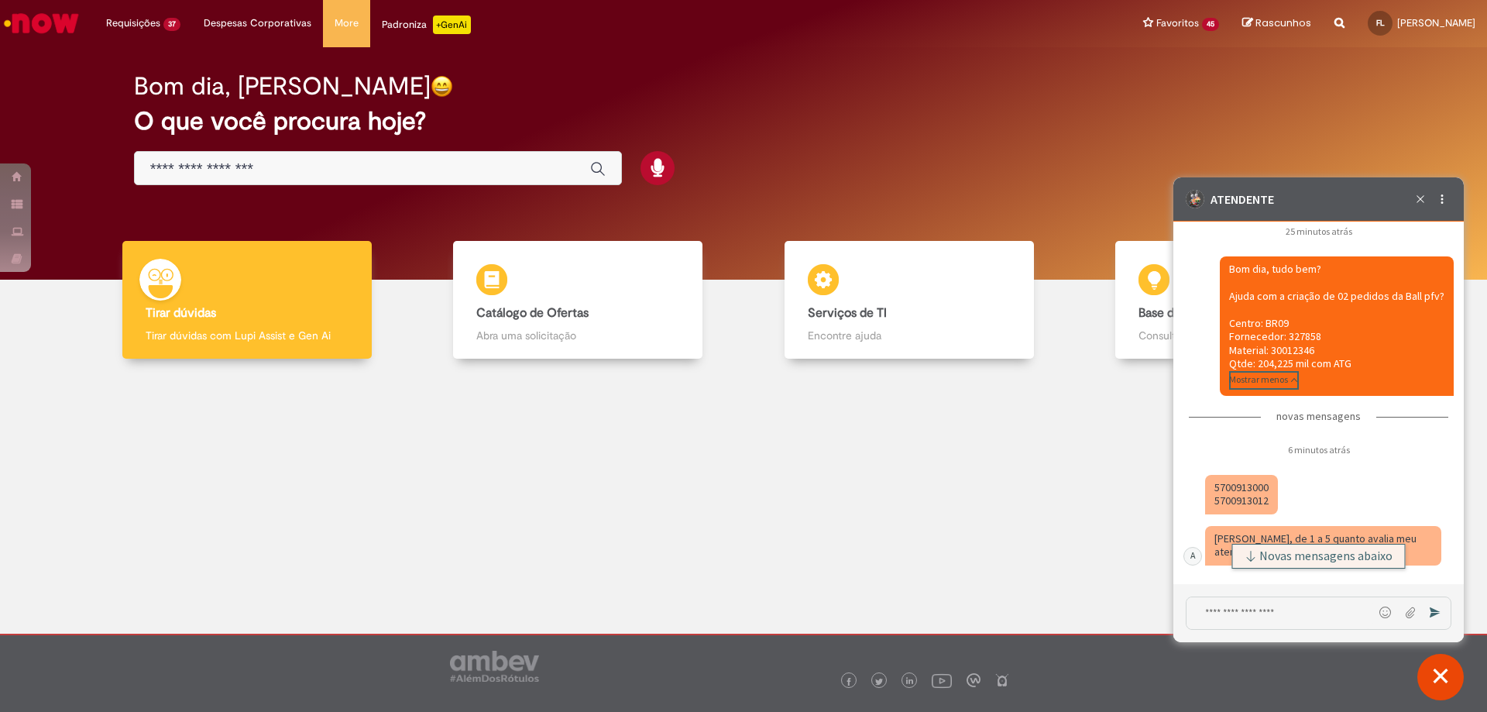
click at [1332, 552] on span "Novas mensagens abaixo" at bounding box center [1325, 556] width 133 height 11
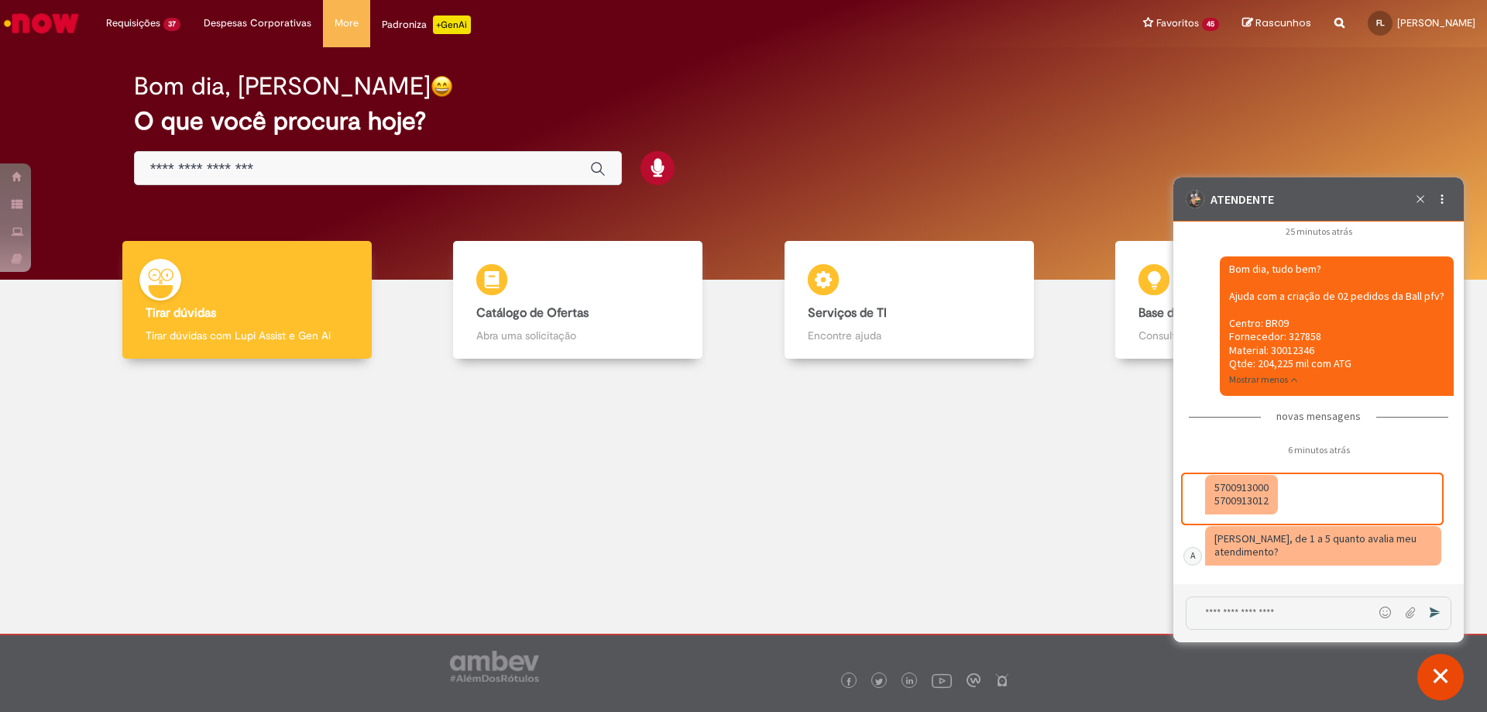
click at [1246, 491] on fragment "5700913000 5700913012" at bounding box center [1241, 494] width 54 height 28
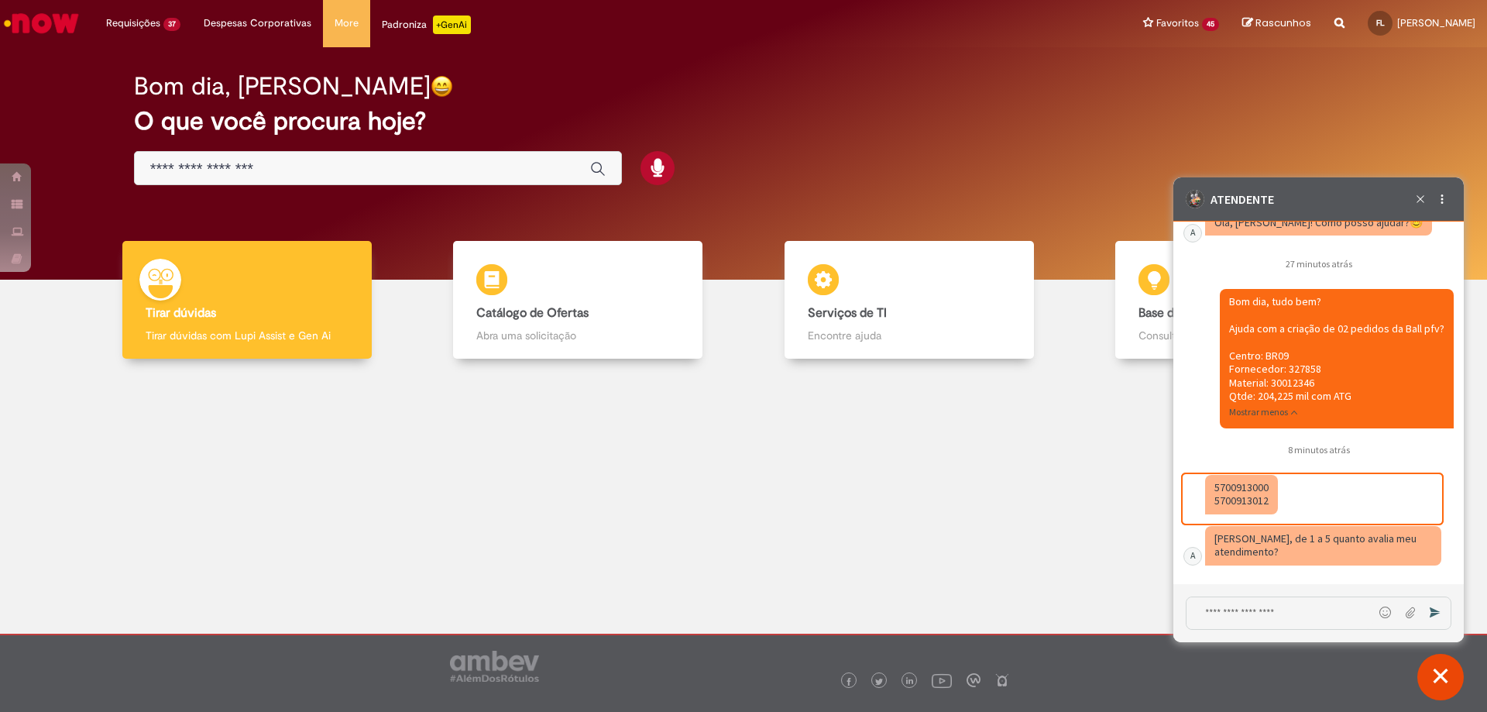
scroll to position [4288, 0]
click at [1293, 600] on textarea "Digite sua mensagem e pressione Enter para enviar" at bounding box center [1279, 613] width 187 height 32
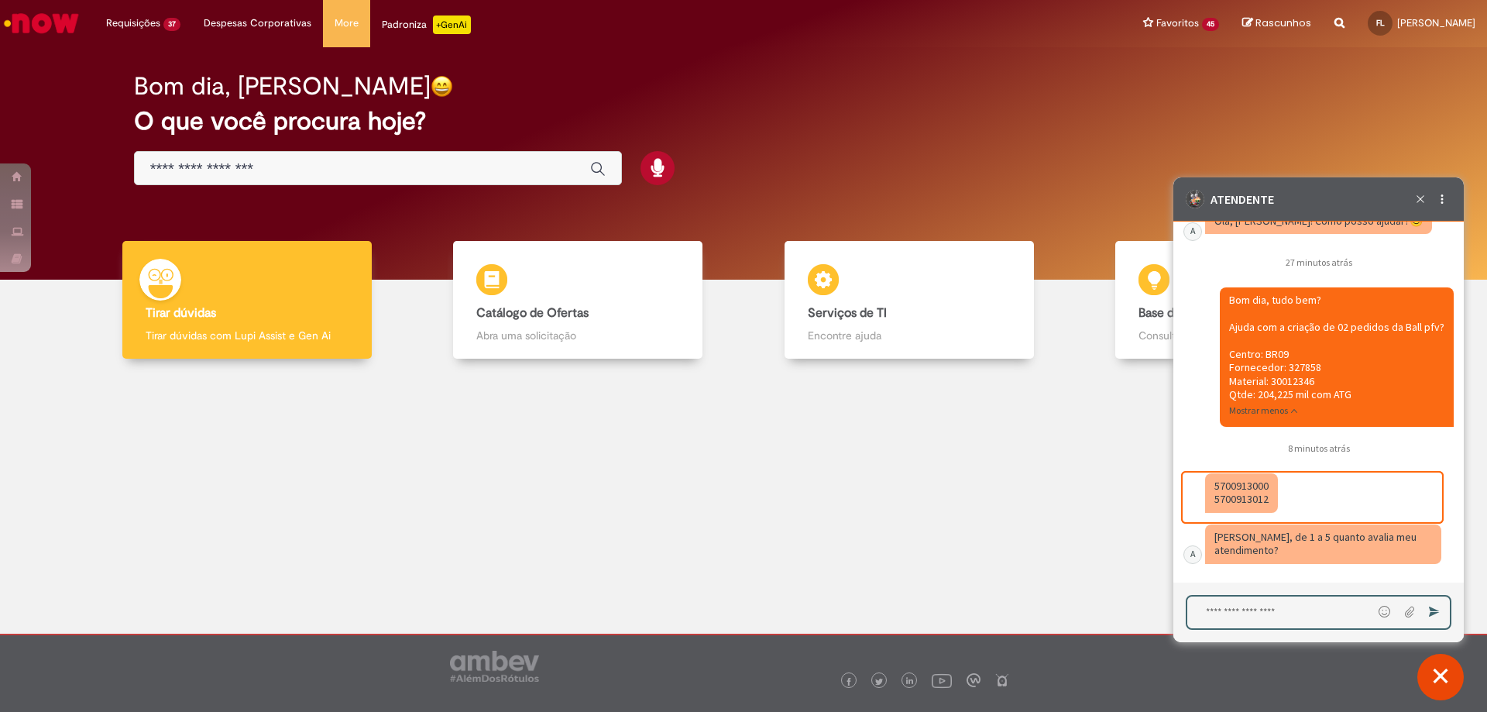
type textarea "*"
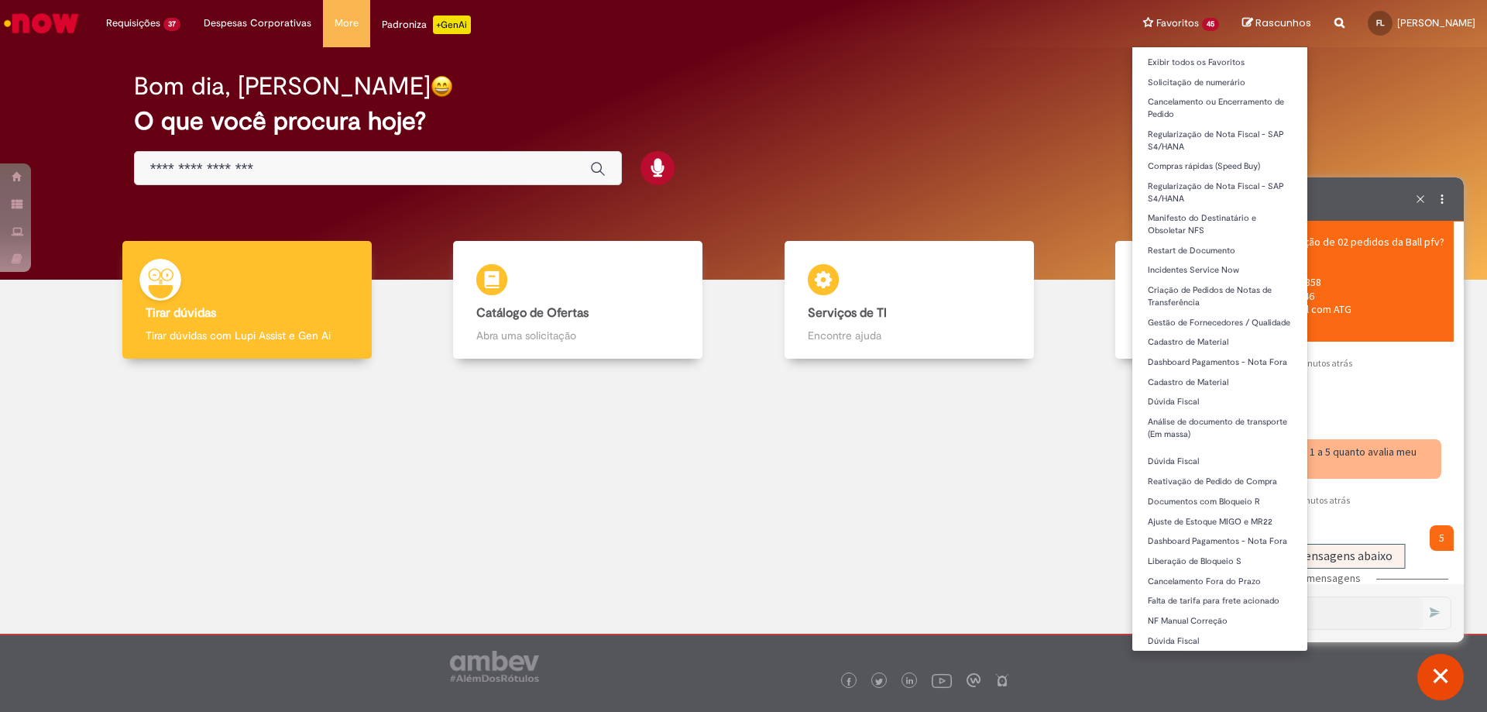
scroll to position [4696, 0]
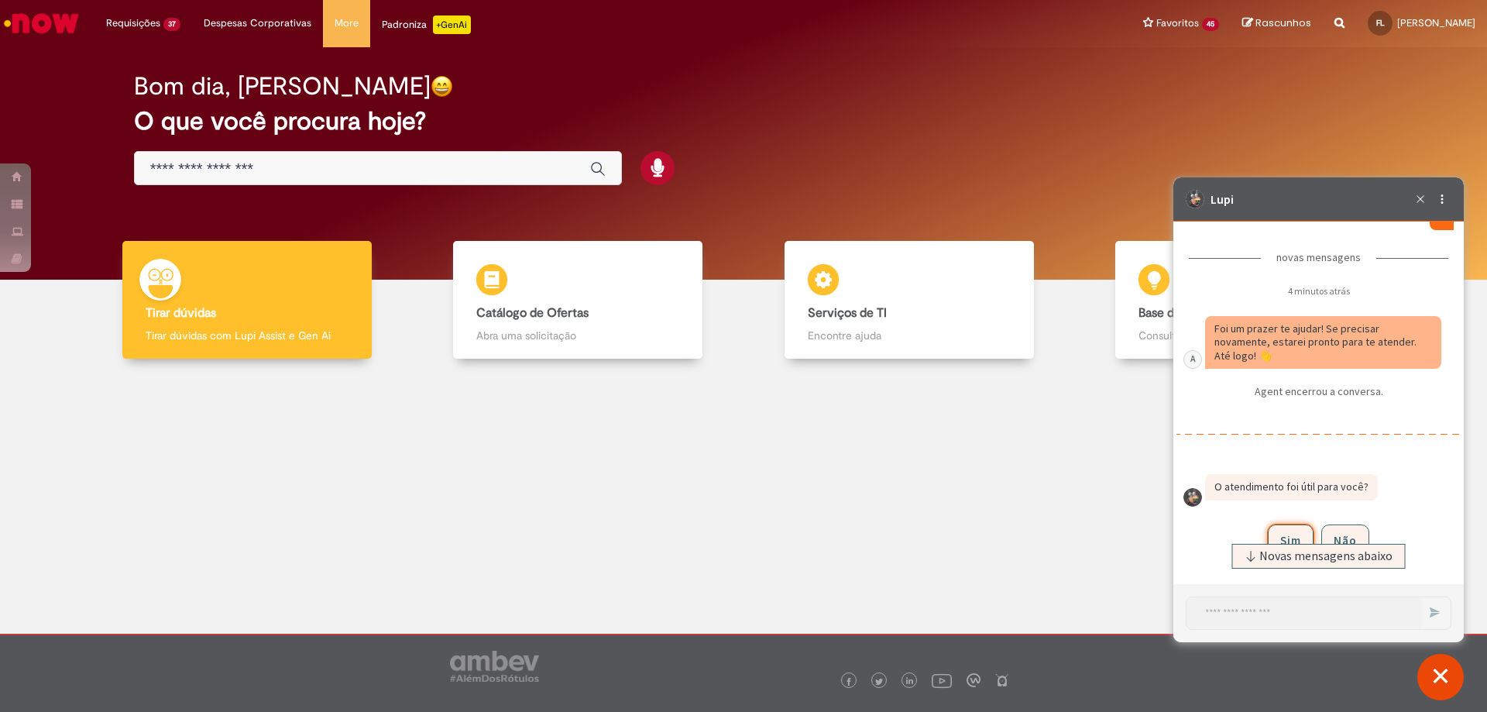
click at [1354, 265] on div "novas mensagens" at bounding box center [1318, 262] width 284 height 23
click at [1367, 239] on div "Caixa de diálogo de bate-papo" at bounding box center [1324, 225] width 259 height 43
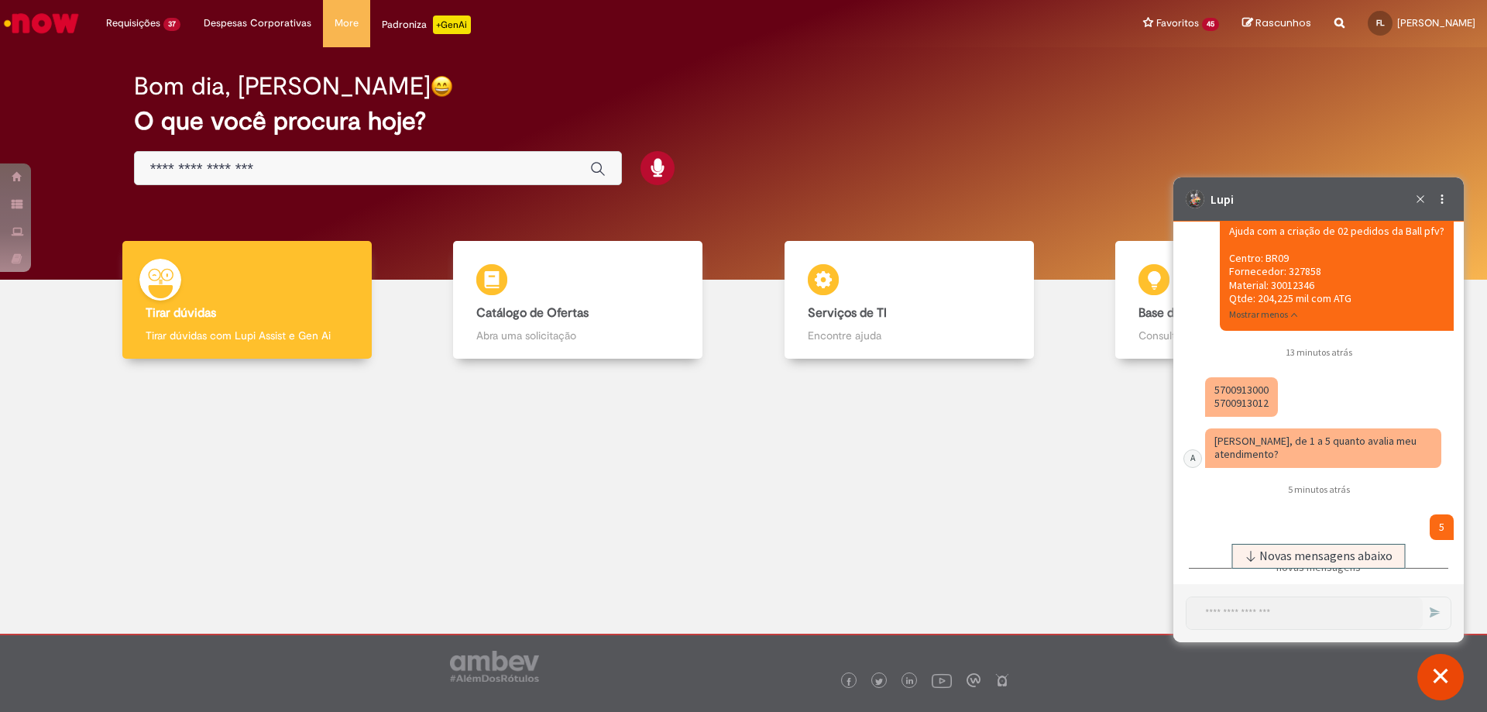
click at [1249, 410] on fragment "5700913000 5700913012" at bounding box center [1241, 397] width 54 height 28
